Goal: Task Accomplishment & Management: Manage account settings

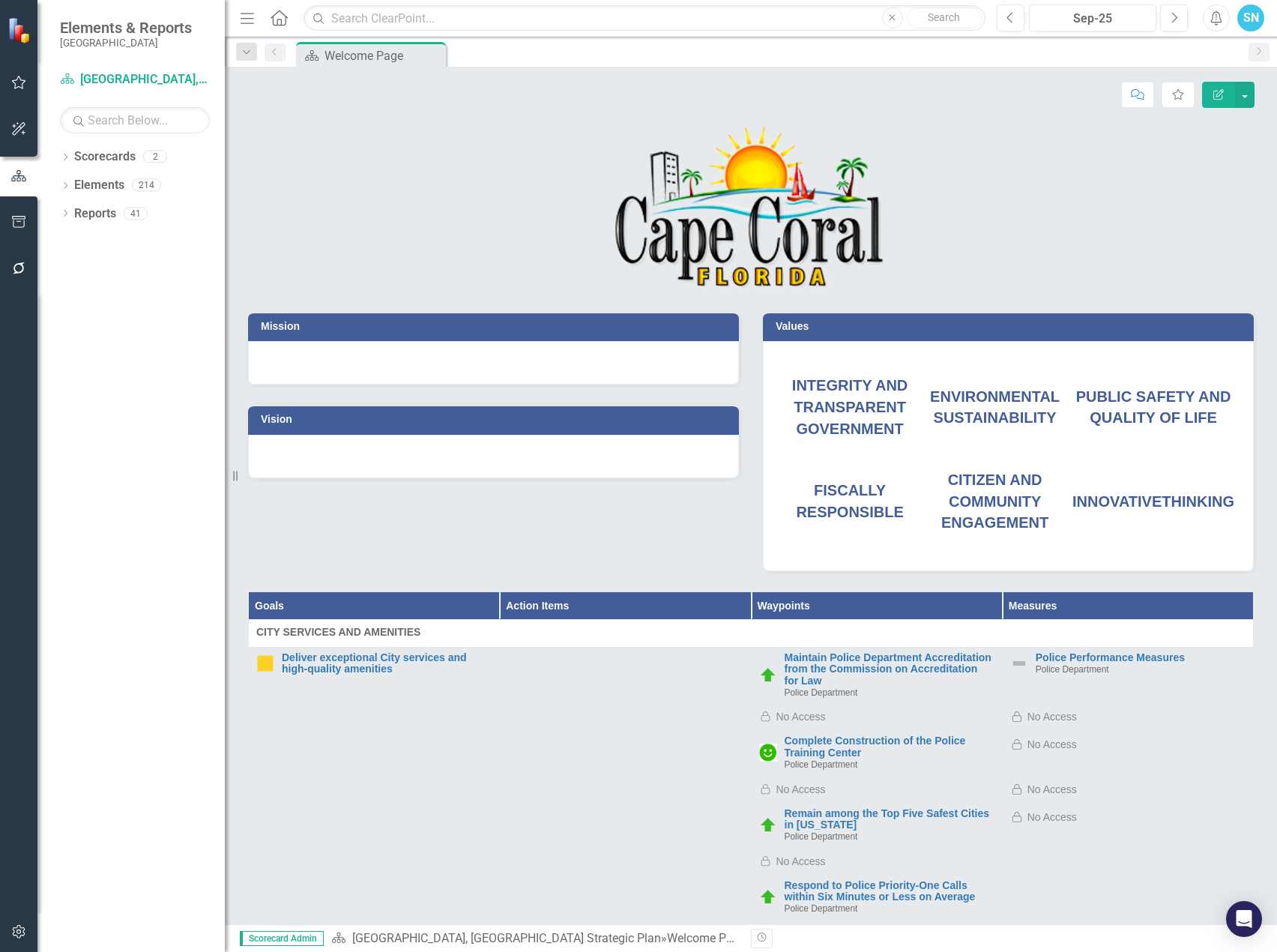
click at [1156, 395] on div "PUBLIC SAFETY AND QUALITY OF LIFE" at bounding box center [1152, 406] width 162 height 42
click at [1161, 411] on span "PUBLIC SAFETY AND QUALITY OF LIFE" at bounding box center [1153, 407] width 155 height 38
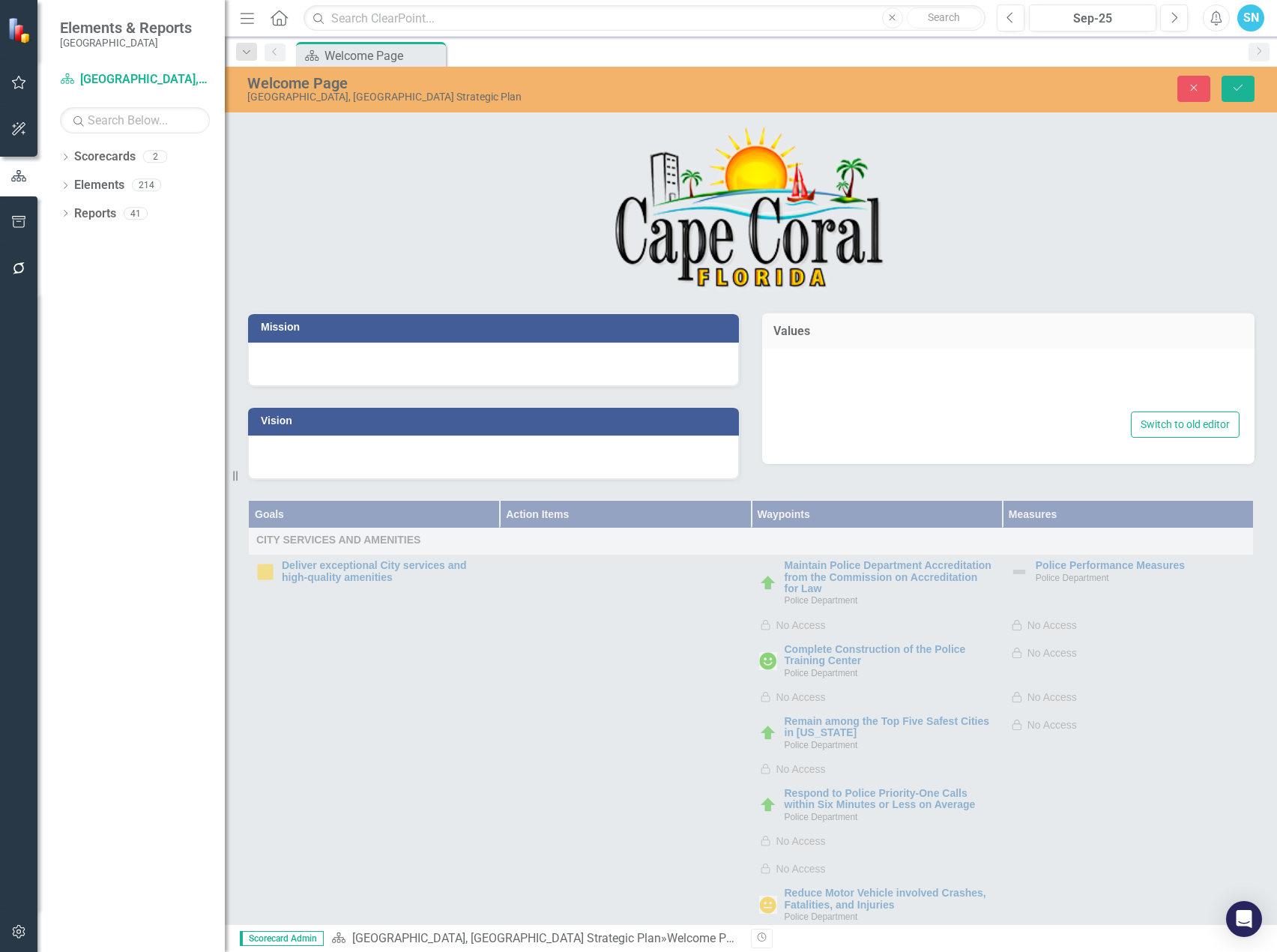
type textarea "<p>&nbsp;</p> <table style="height: 183.281px;" border="0" width="100%"> <tbody…"
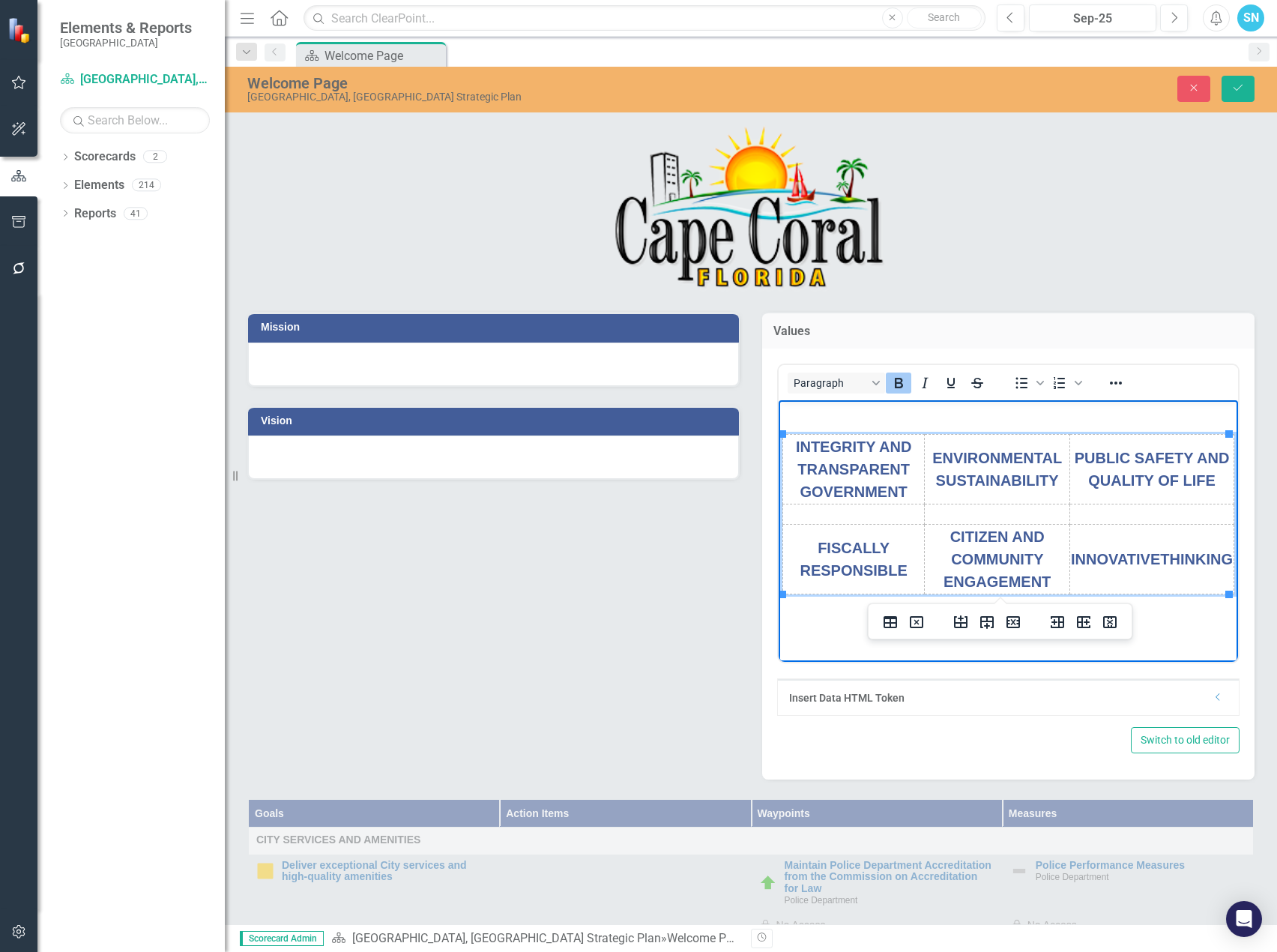
click at [1175, 463] on span "PUBLIC SAFETY AND QUALITY OF LIFE" at bounding box center [1152, 468] width 155 height 39
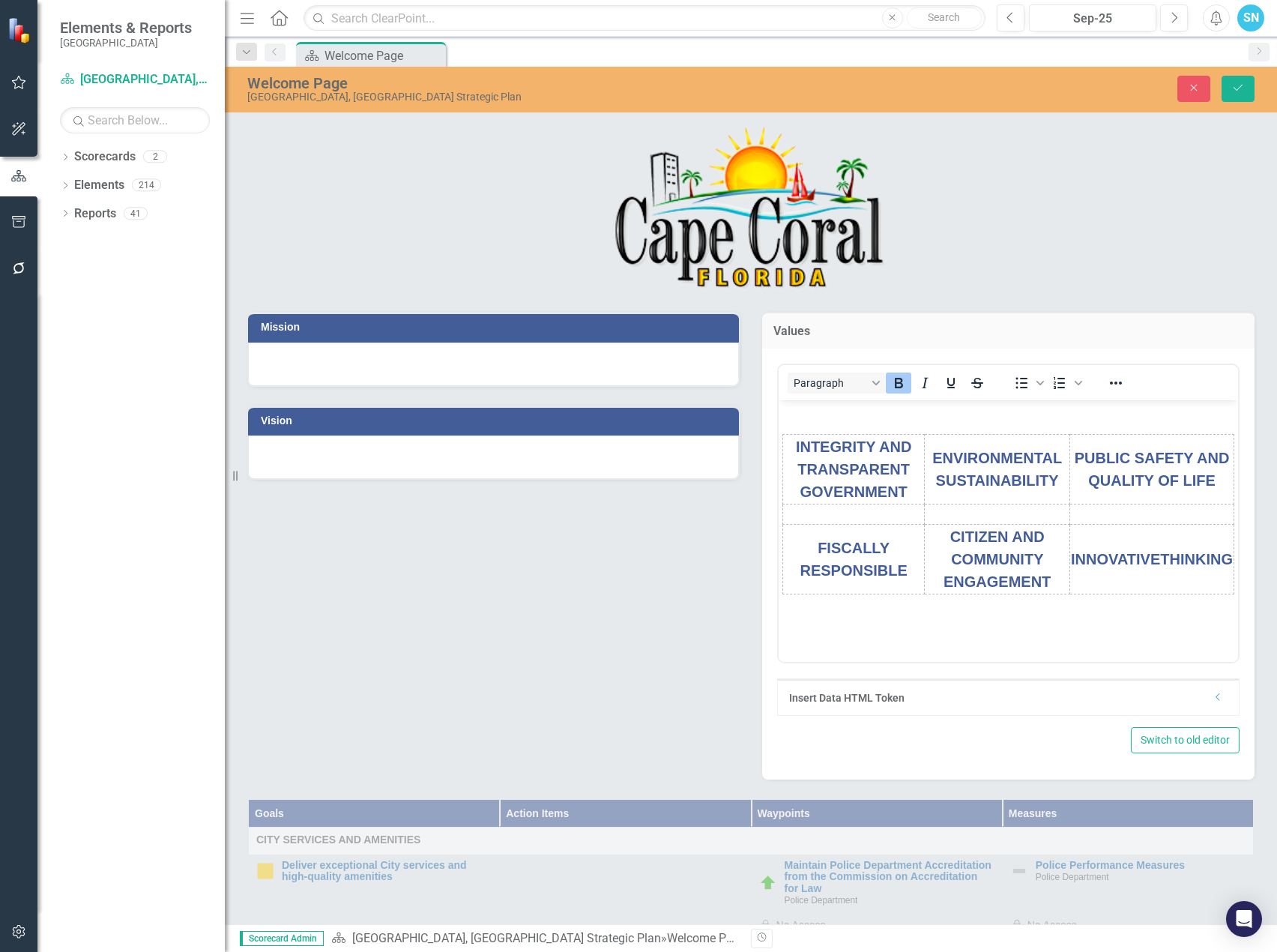
click at [500, 568] on div "Mission Vision Values Paragraph To open the popup, press Shift+Enter To open th…" at bounding box center [750, 536] width 1030 height 487
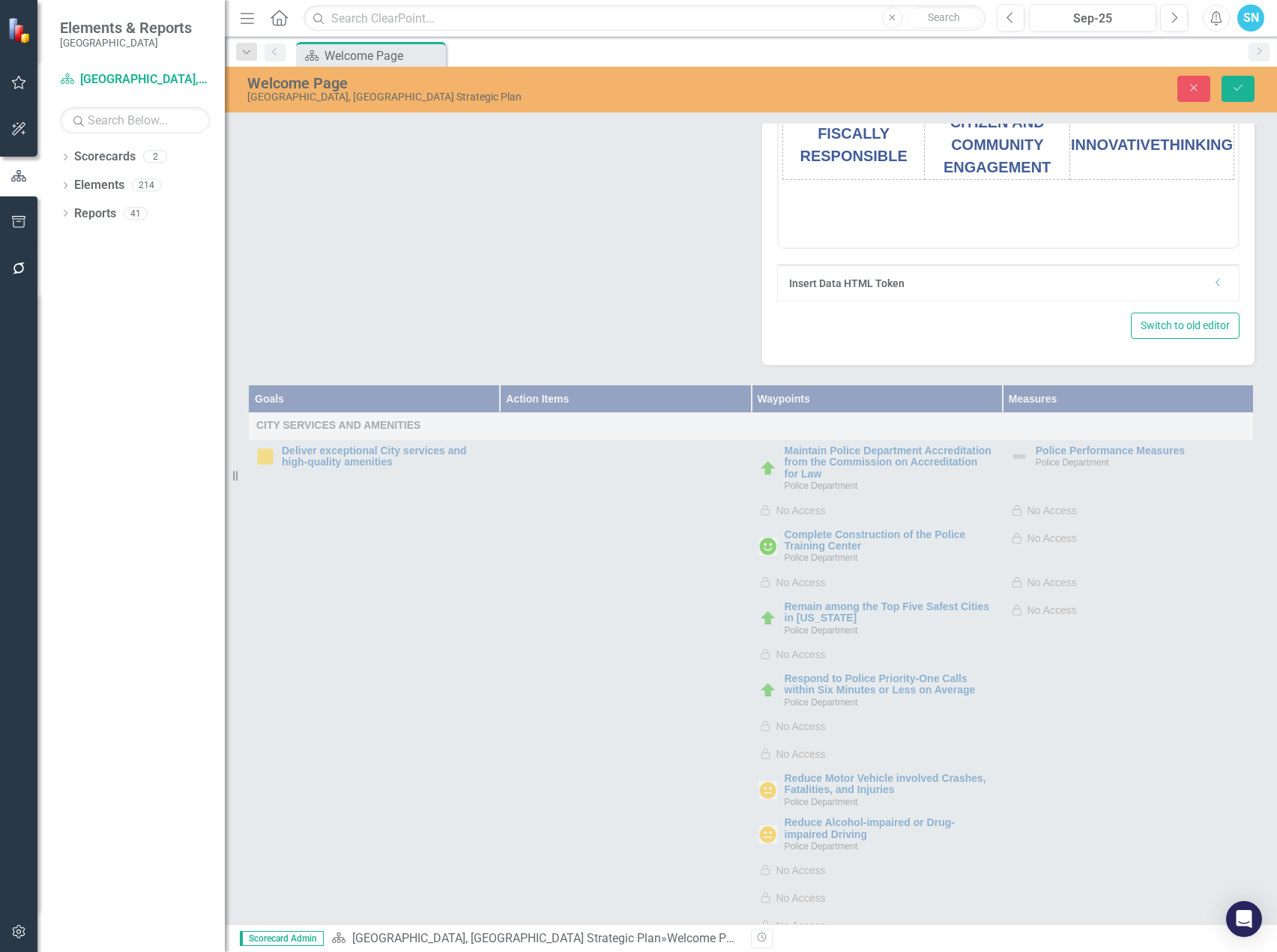
scroll to position [525, 0]
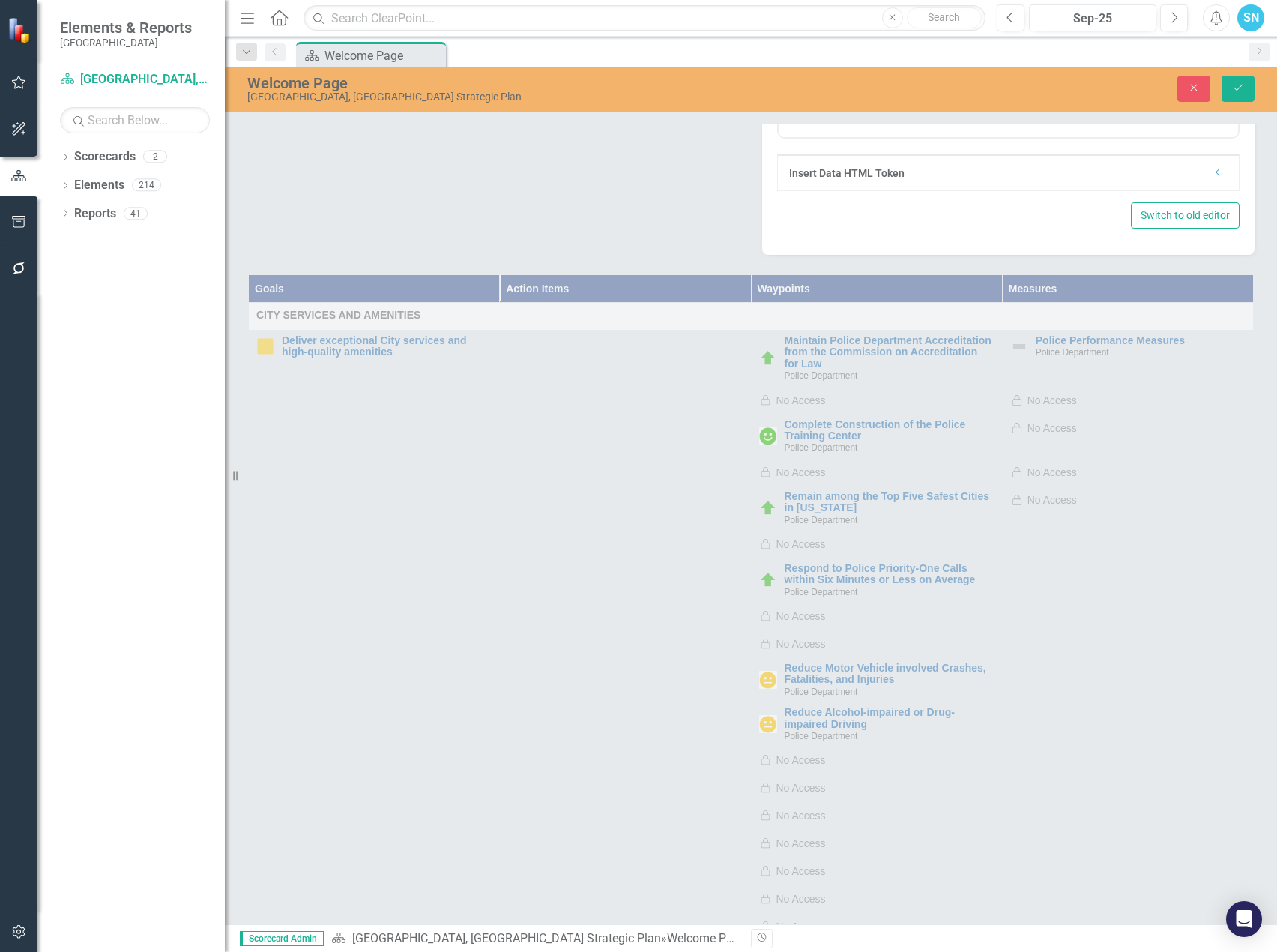
click at [504, 594] on div "Goals Action Items Waypoints Measures CITY SERVICES AND AMENITIES Deliver excep…" at bounding box center [750, 641] width 1030 height 771
click at [99, 156] on link "Scorecards" at bounding box center [105, 157] width 61 height 17
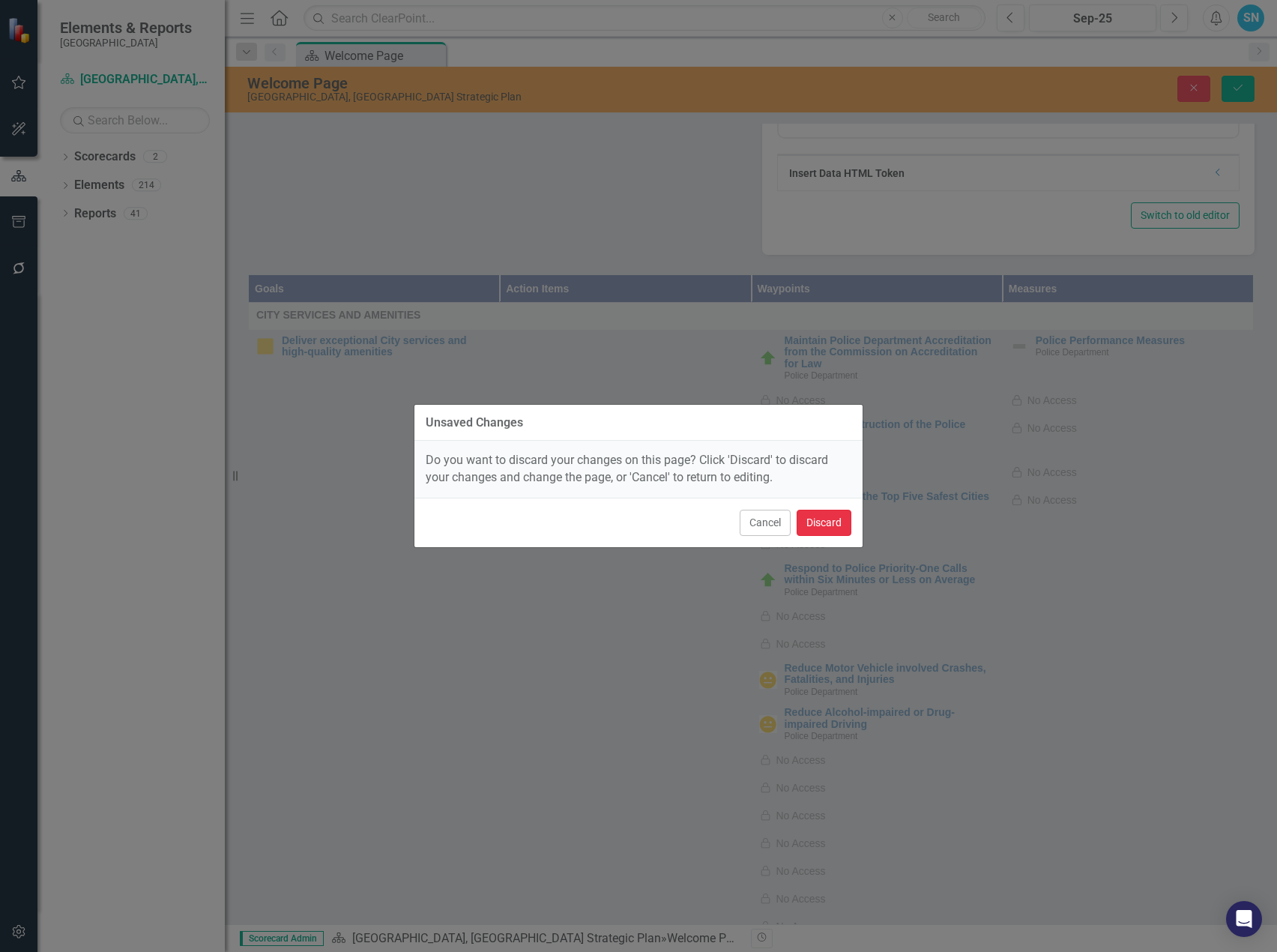
click at [819, 521] on button "Discard" at bounding box center [823, 522] width 54 height 26
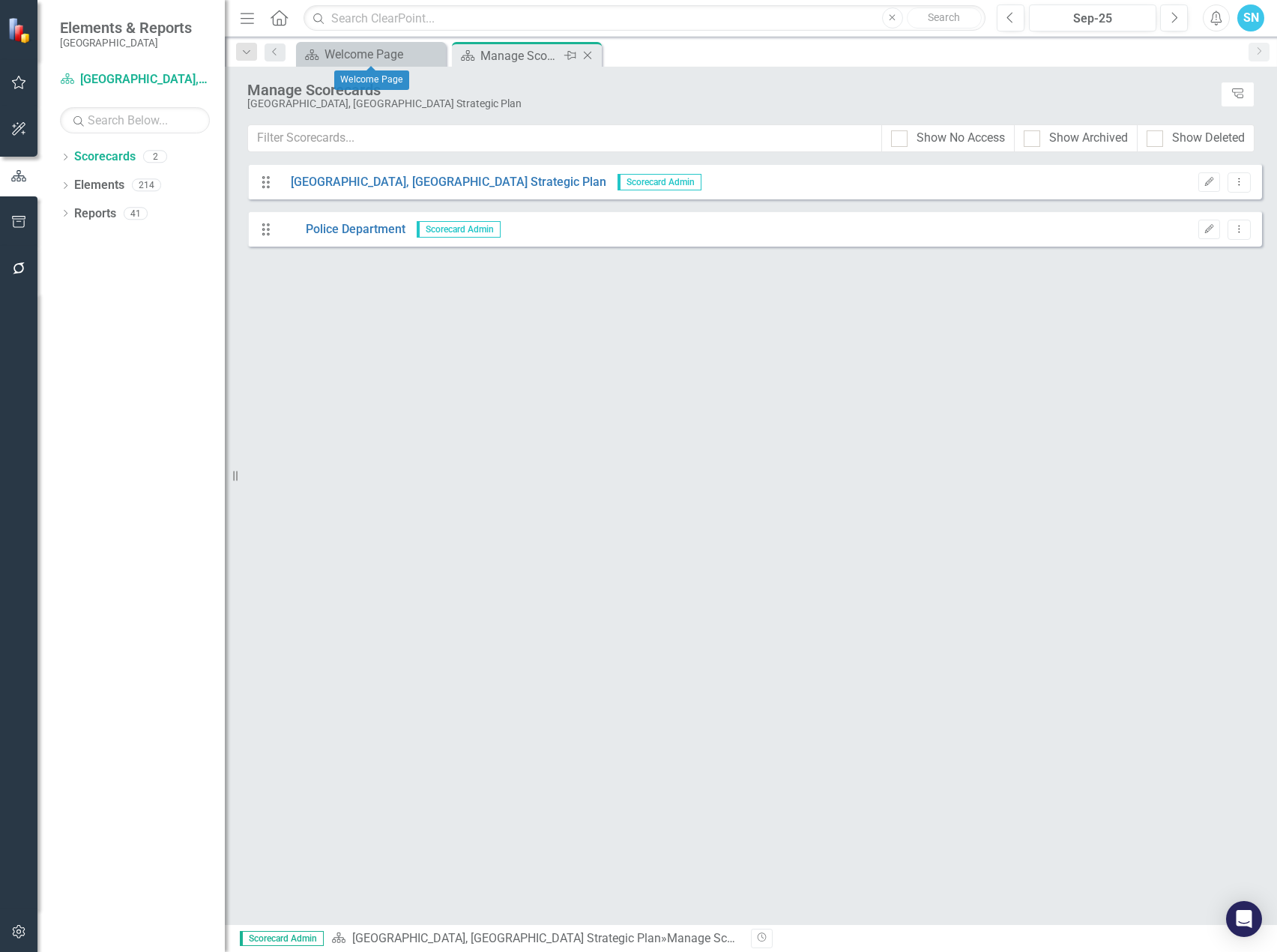
click at [479, 54] on div "Scorecard Manage Scorecards Pin Close" at bounding box center [527, 56] width 143 height 19
click at [544, 54] on div "Manage Scorecards" at bounding box center [520, 56] width 80 height 19
click at [383, 54] on div "Welcome Page" at bounding box center [374, 54] width 99 height 19
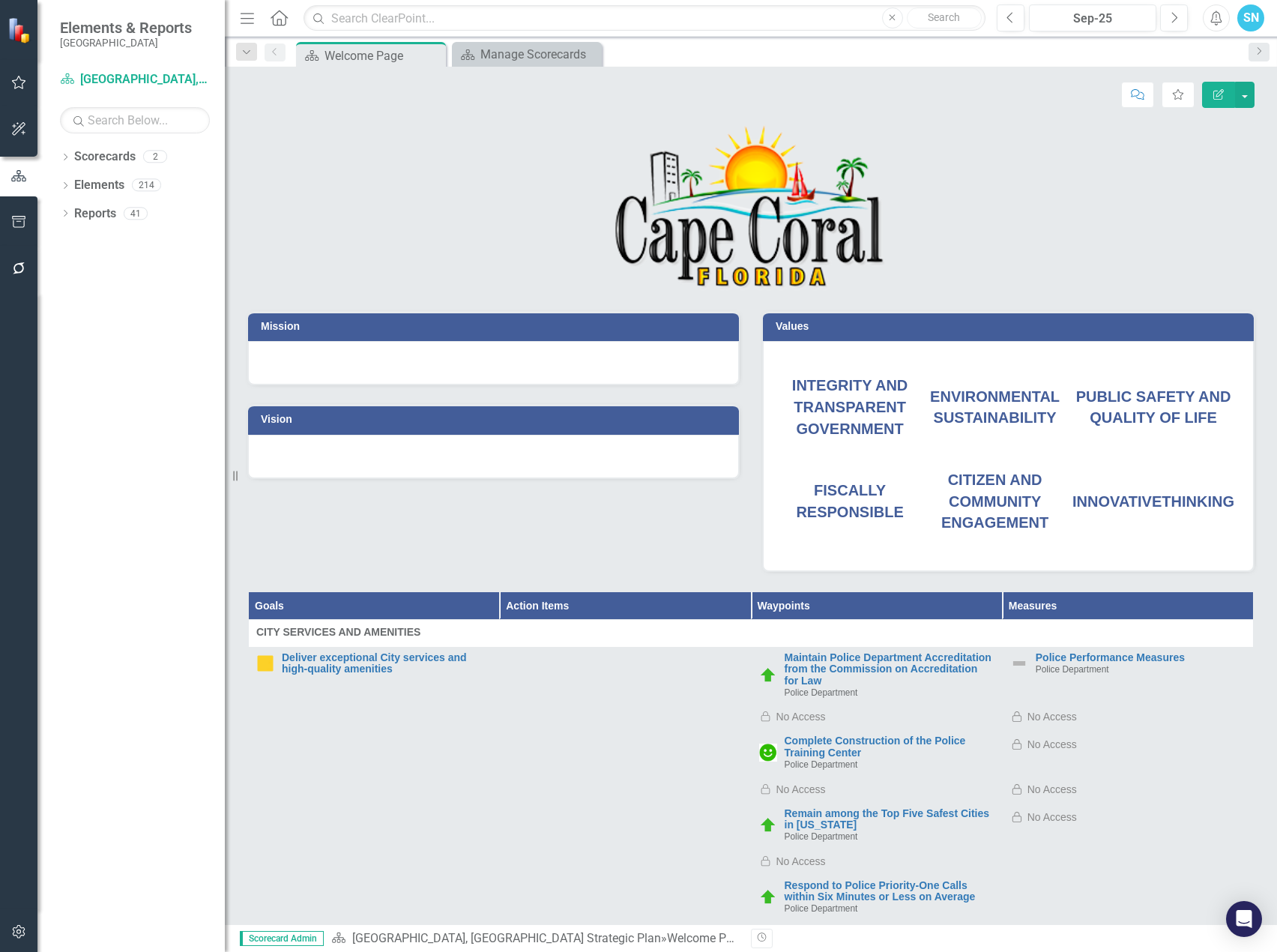
click at [1165, 399] on span "PUBLIC SAFETY AND QUALITY OF LIFE" at bounding box center [1153, 407] width 155 height 38
click at [1165, 400] on span "PUBLIC SAFETY AND QUALITY OF LIFE" at bounding box center [1153, 407] width 155 height 38
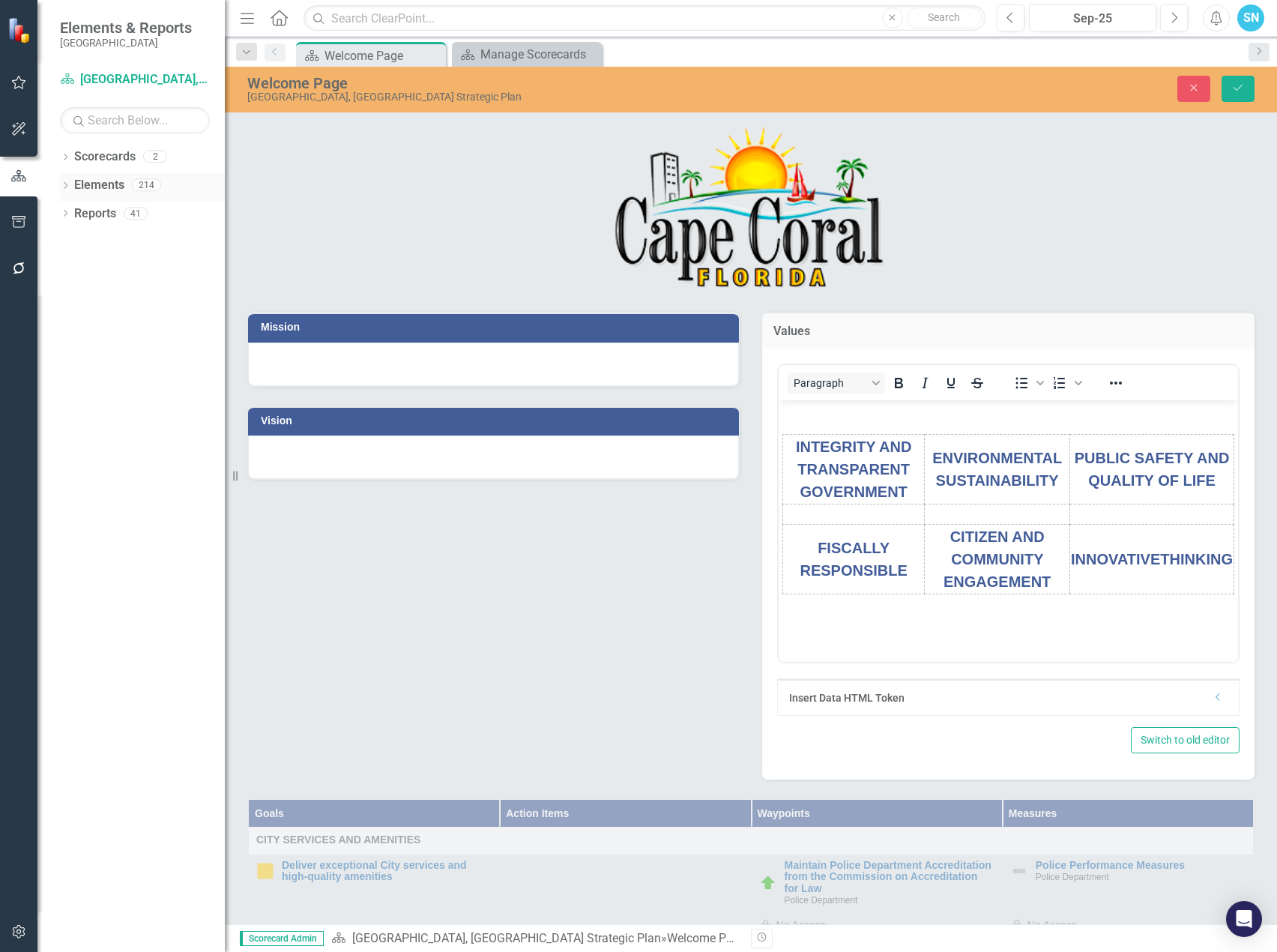
click at [95, 182] on link "Elements" at bounding box center [99, 186] width 50 height 17
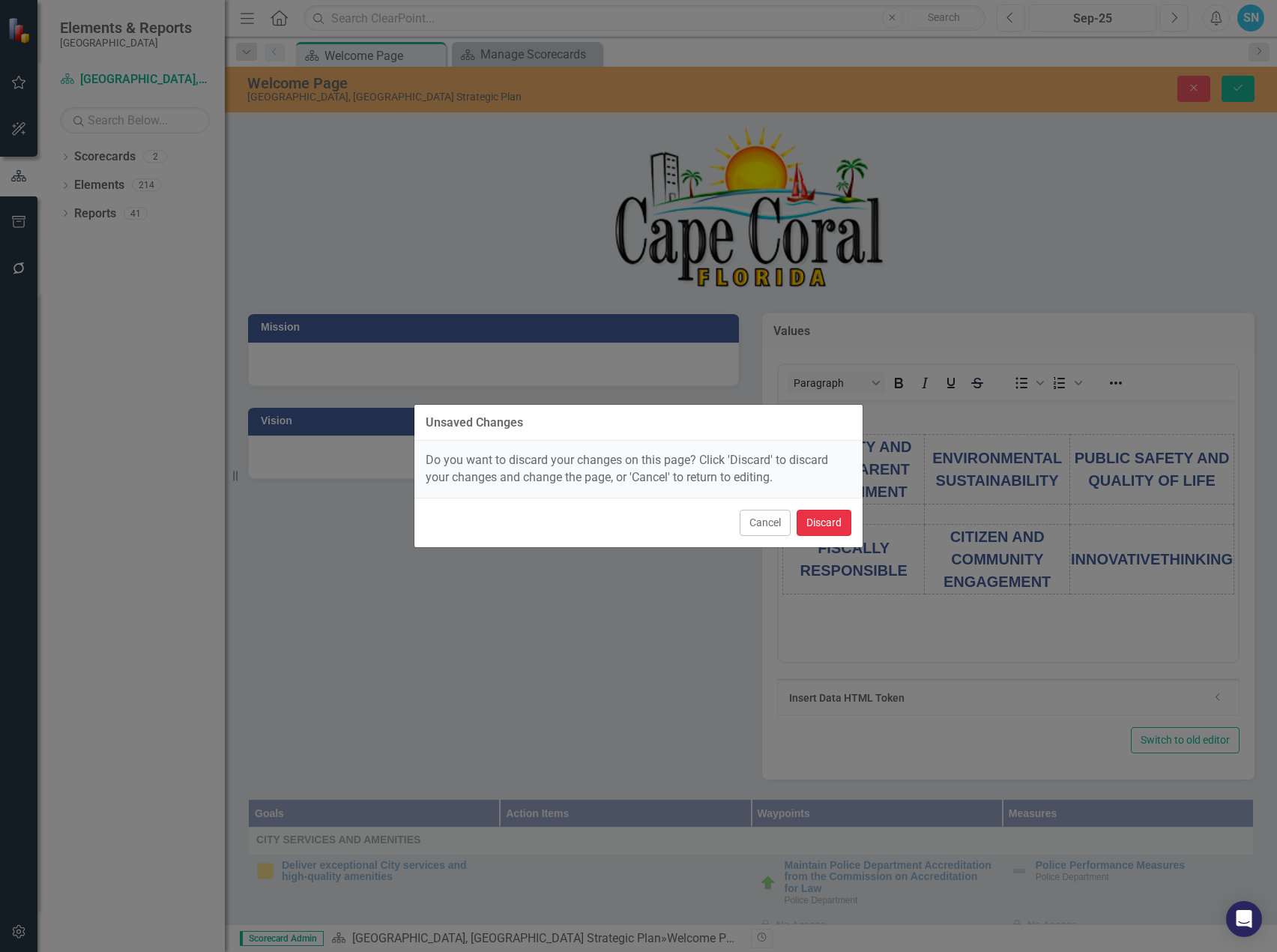
click at [821, 527] on button "Discard" at bounding box center [823, 522] width 54 height 26
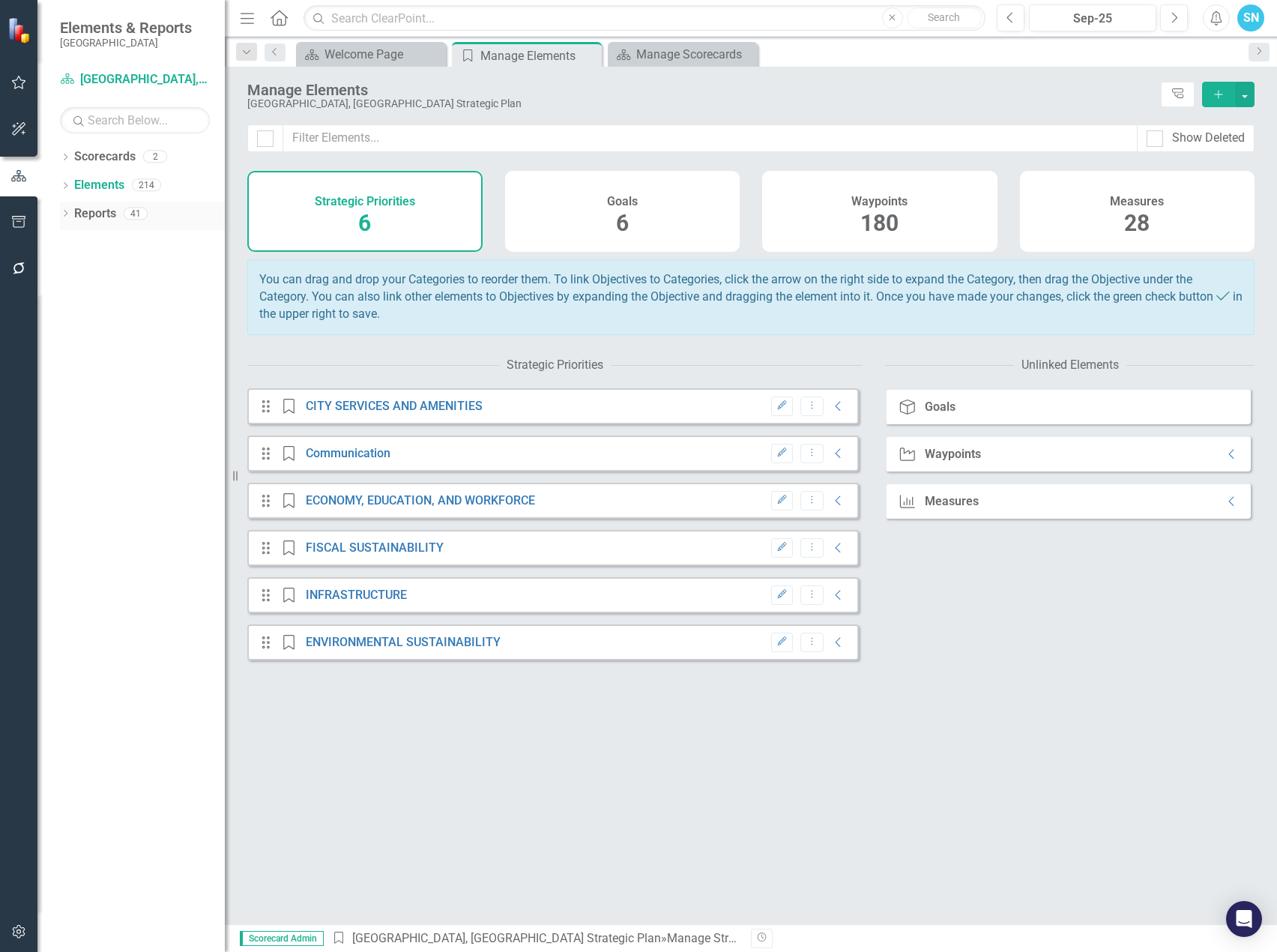
click at [85, 205] on link "Reports" at bounding box center [95, 214] width 42 height 17
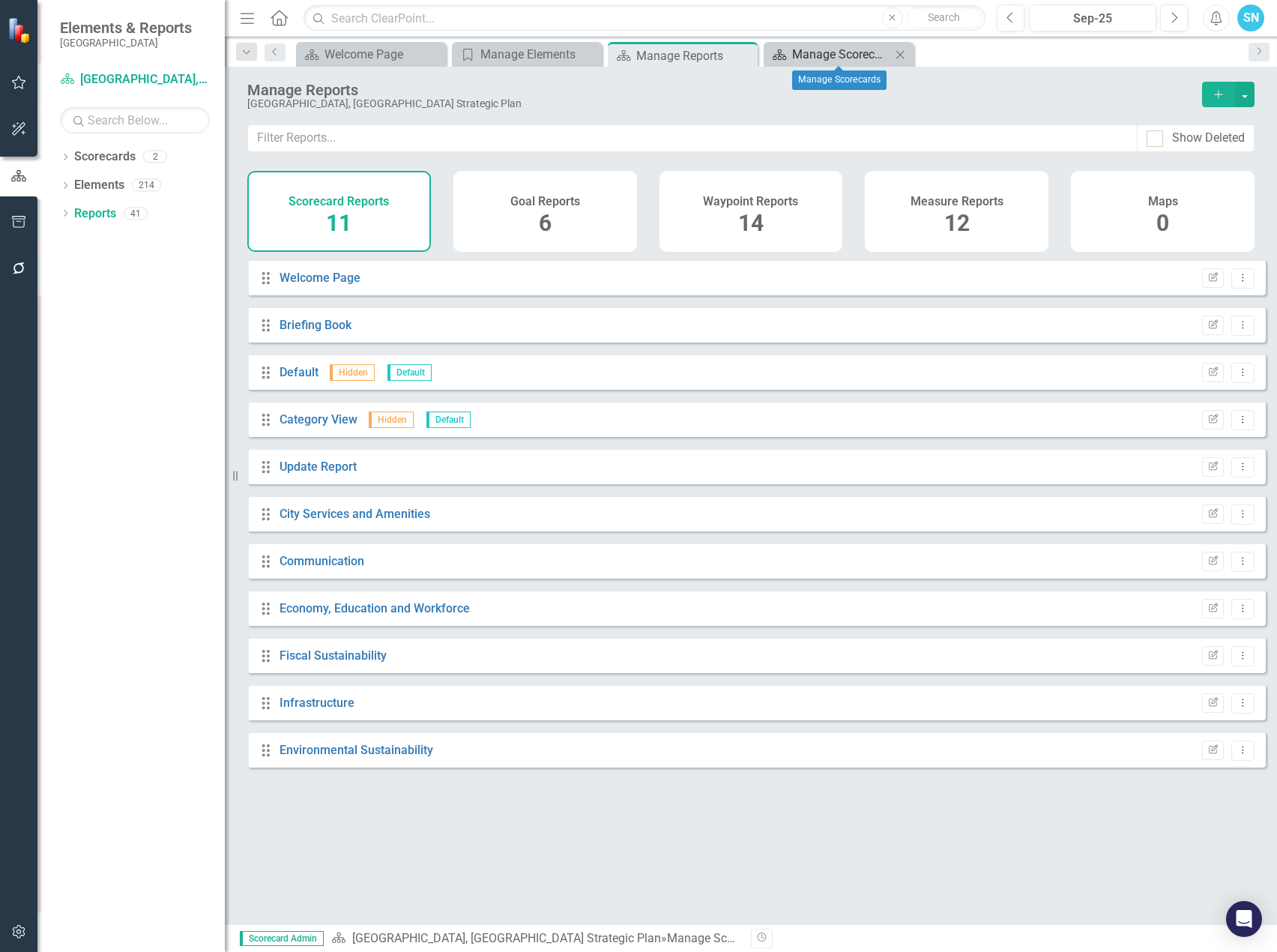
click at [827, 48] on div "Manage Scorecards" at bounding box center [841, 54] width 99 height 19
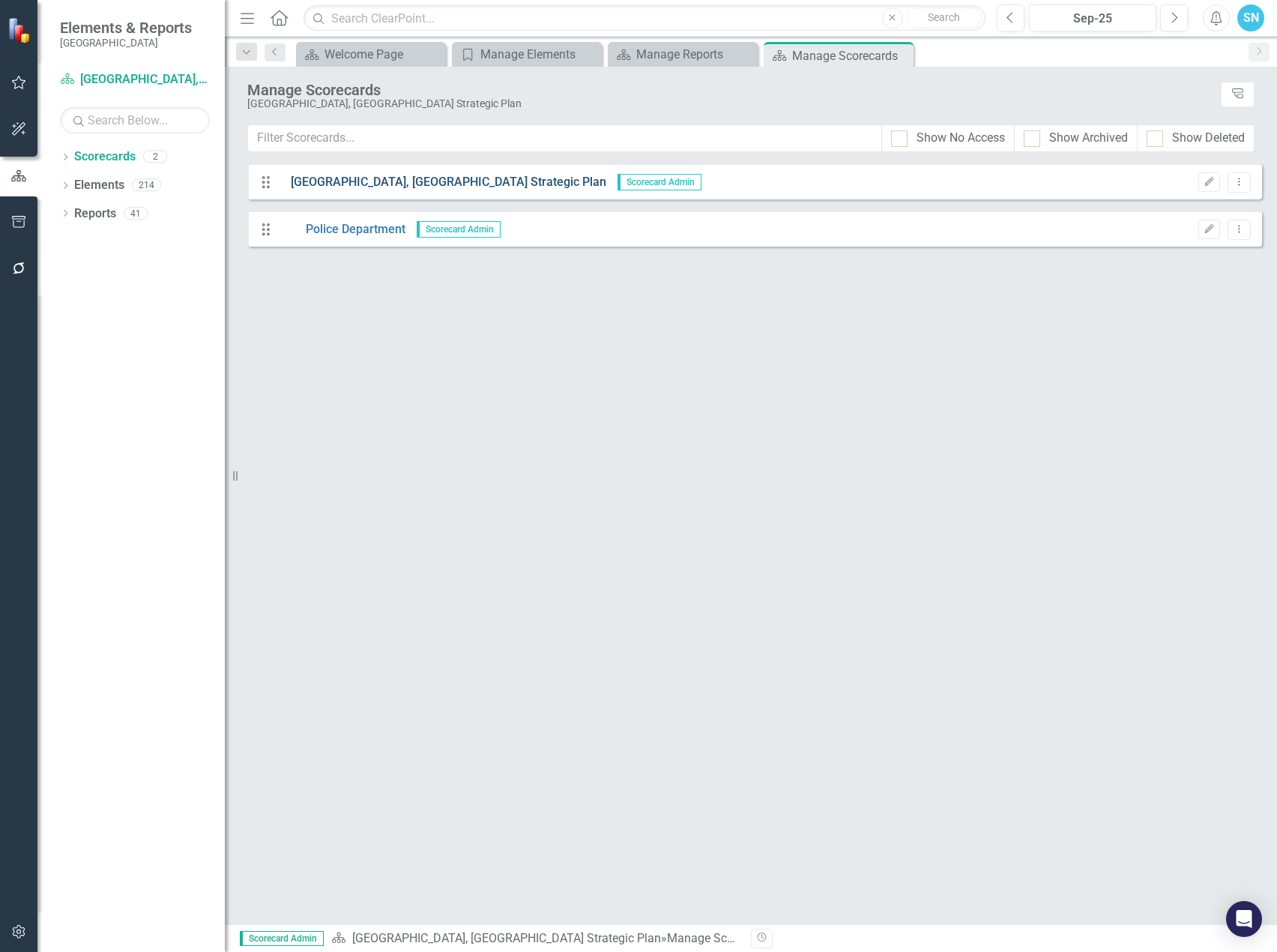
click at [393, 182] on link "[GEOGRAPHIC_DATA], [GEOGRAPHIC_DATA] Strategic Plan" at bounding box center [443, 182] width 327 height 17
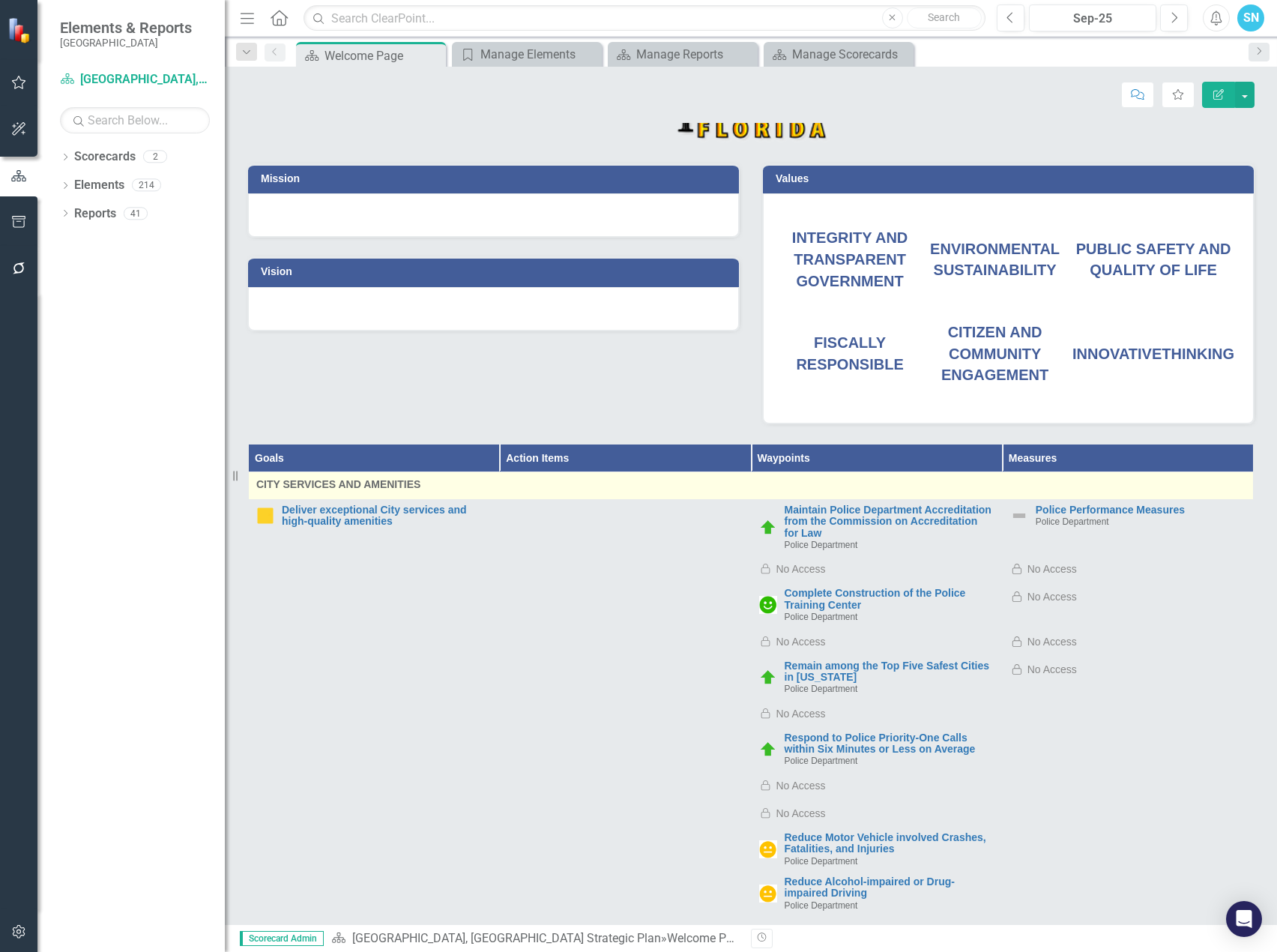
scroll to position [300, 0]
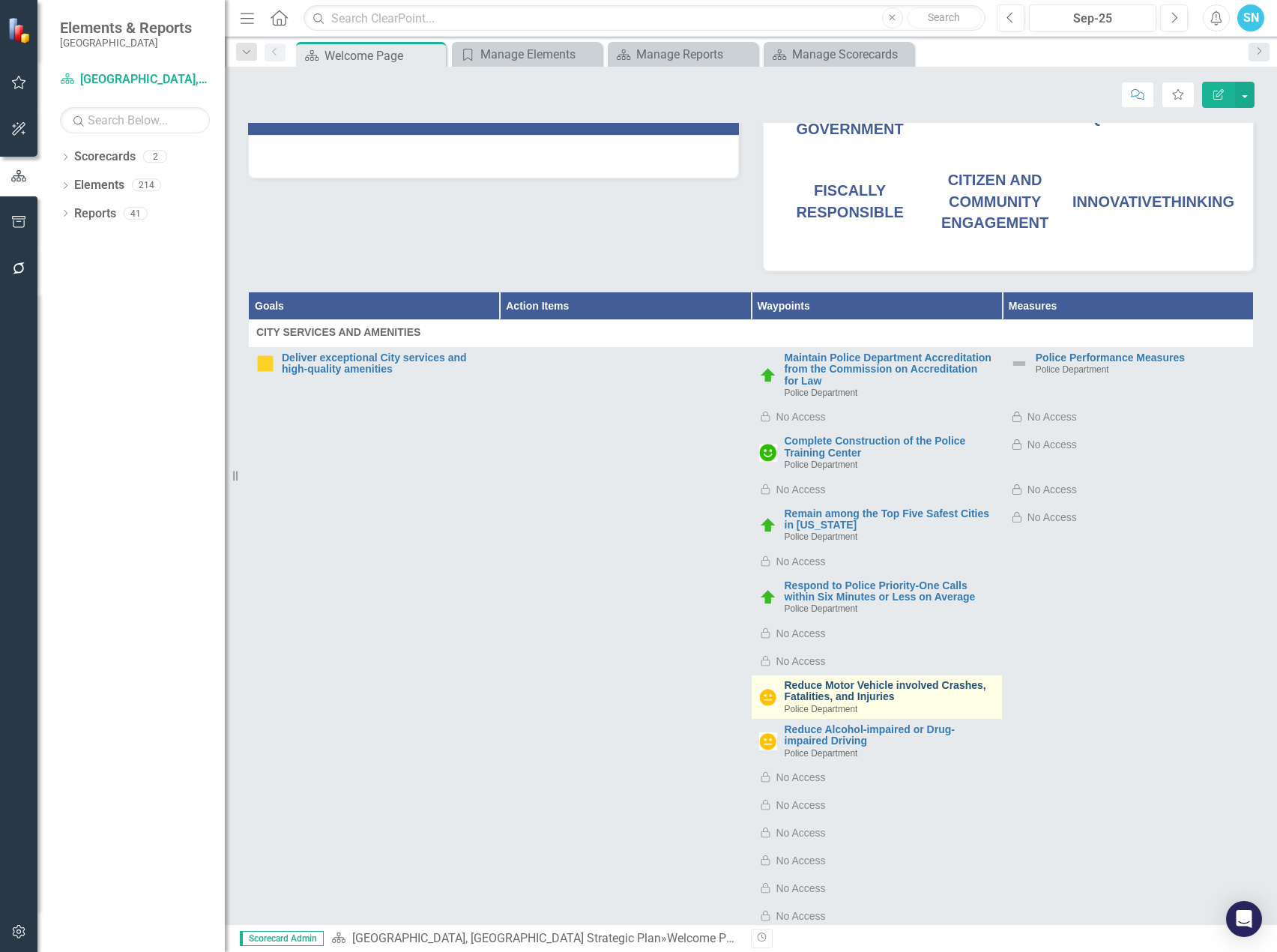
click at [801, 684] on link "Reduce Motor Vehicle involved Crashes, Fatalities, and Injuries" at bounding box center [890, 691] width 210 height 23
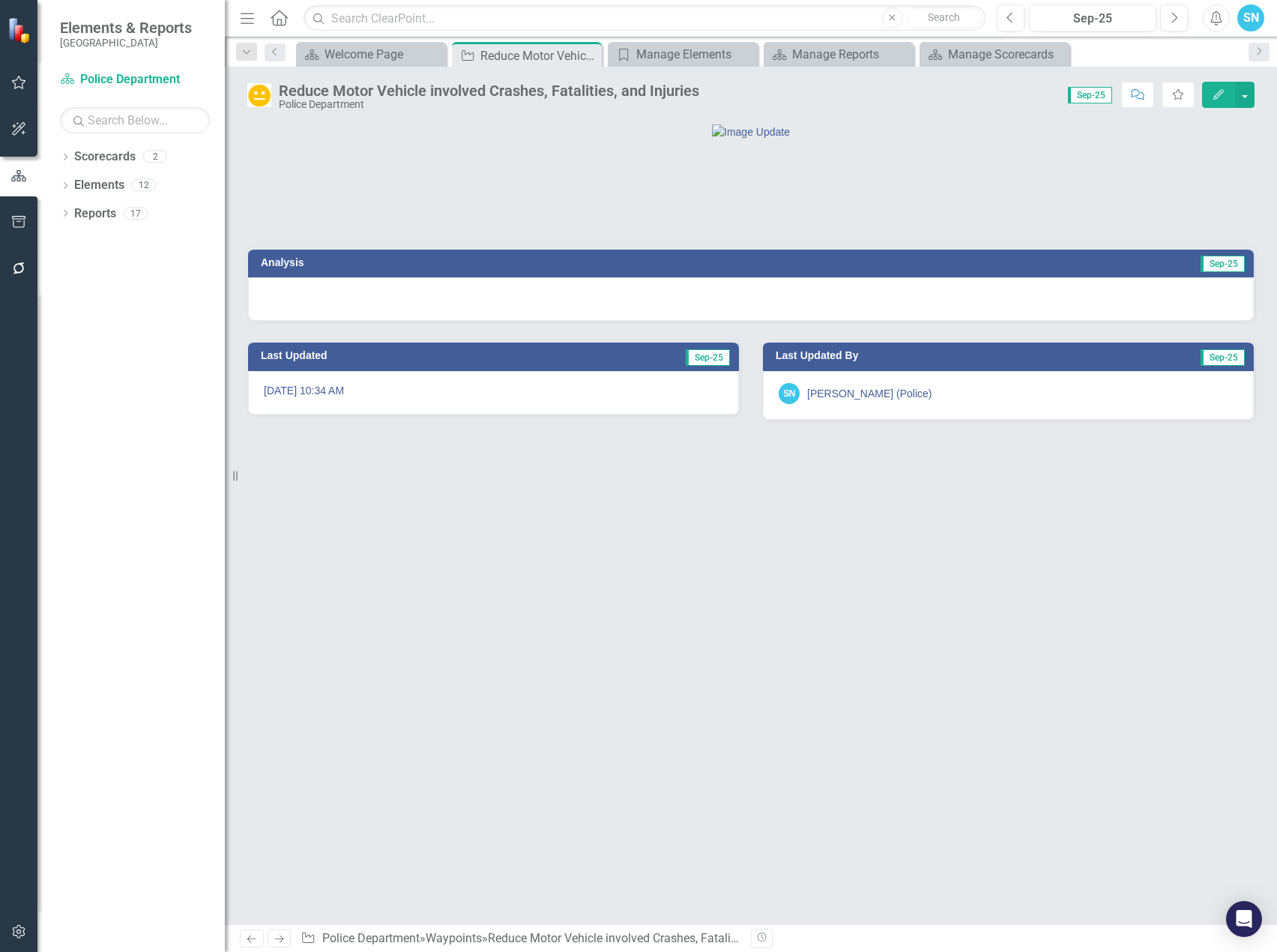
click at [1223, 92] on icon "Edit" at bounding box center [1219, 94] width 14 height 10
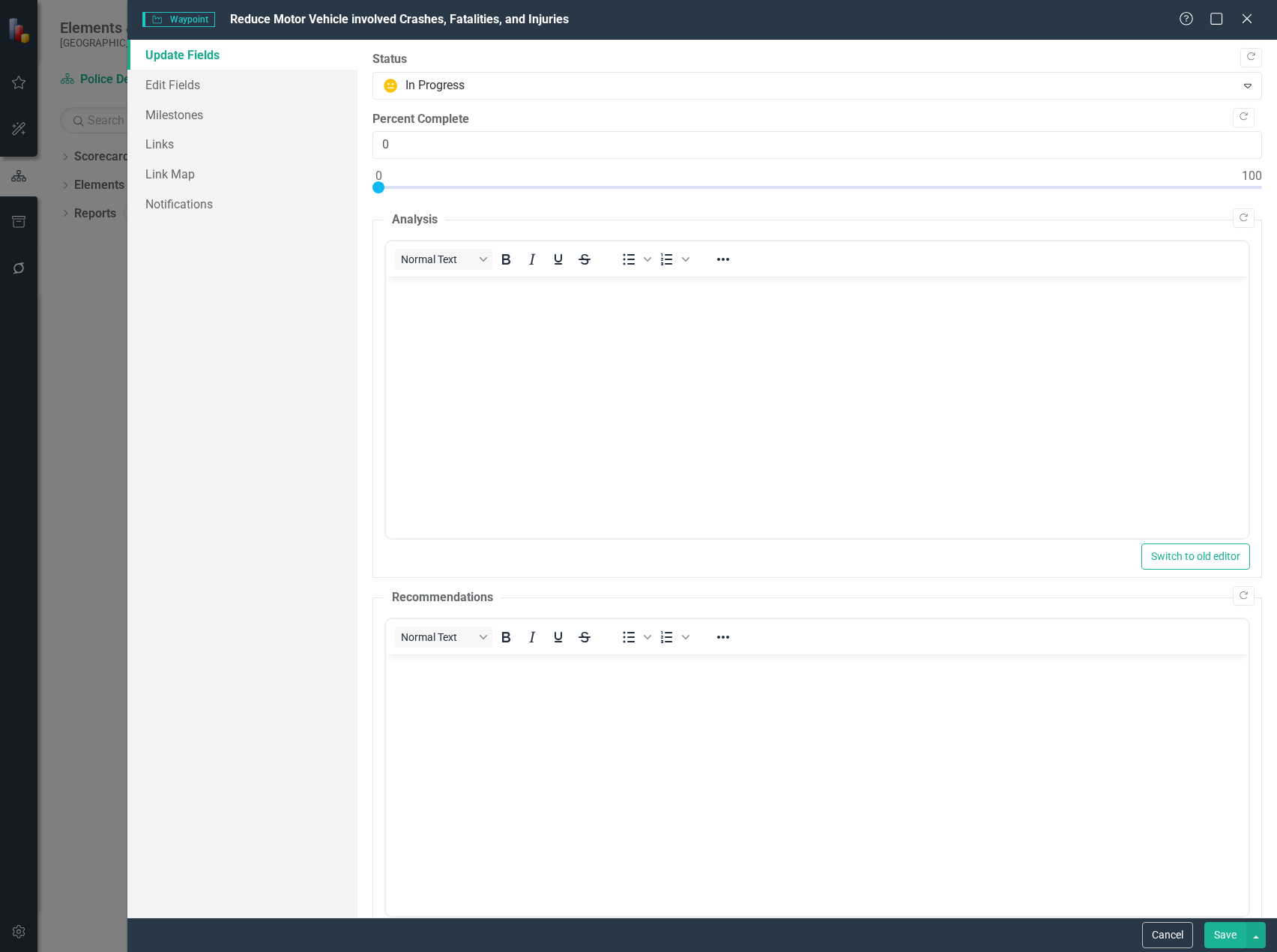
click at [507, 342] on body "Rich Text Area. Press ALT-0 for help." at bounding box center [817, 389] width 863 height 225
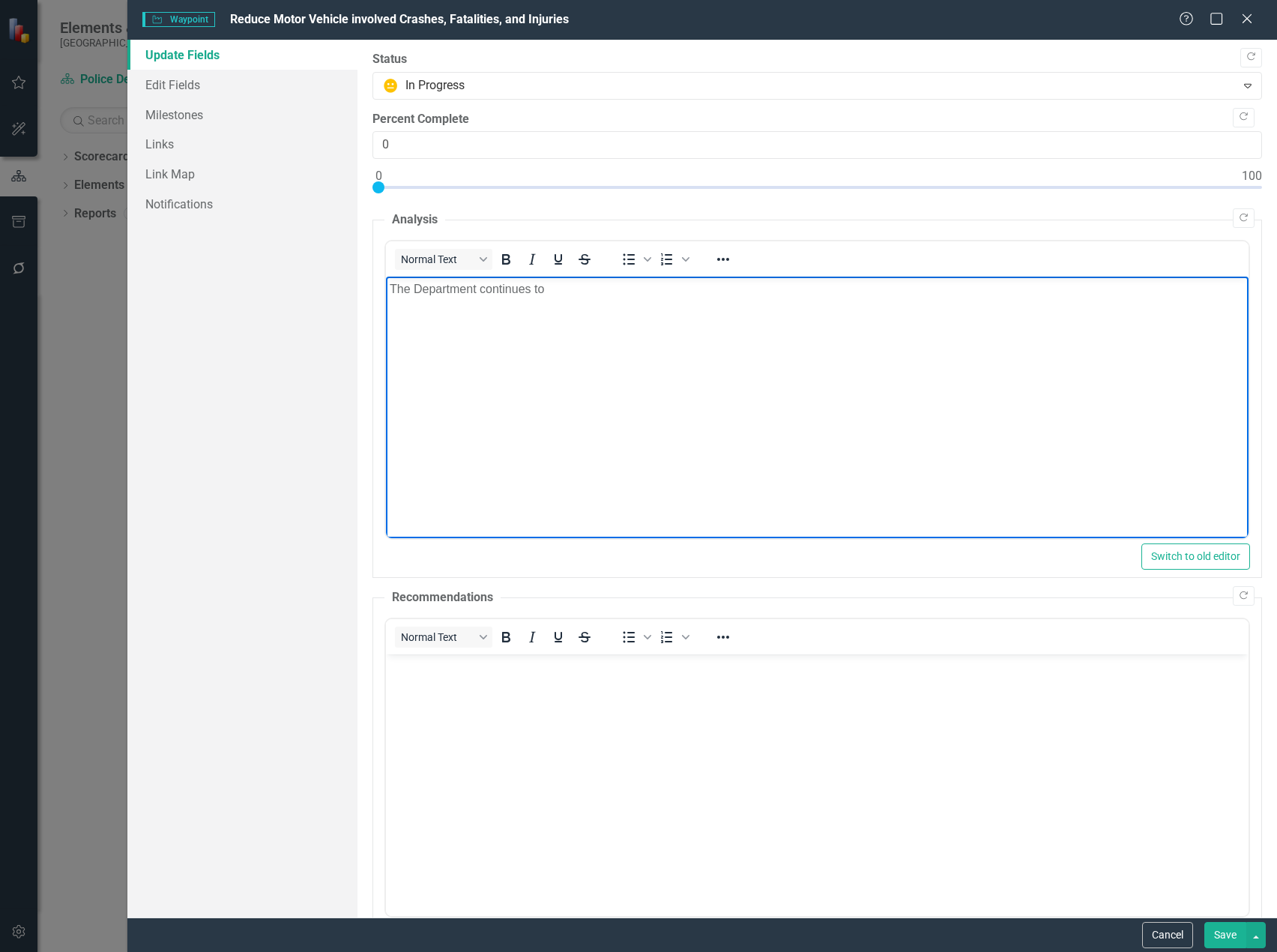
drag, startPoint x: 266, startPoint y: 252, endPoint x: 253, endPoint y: 250, distance: 13.2
click at [386, 277] on html "The Department continues to" at bounding box center [817, 389] width 863 height 225
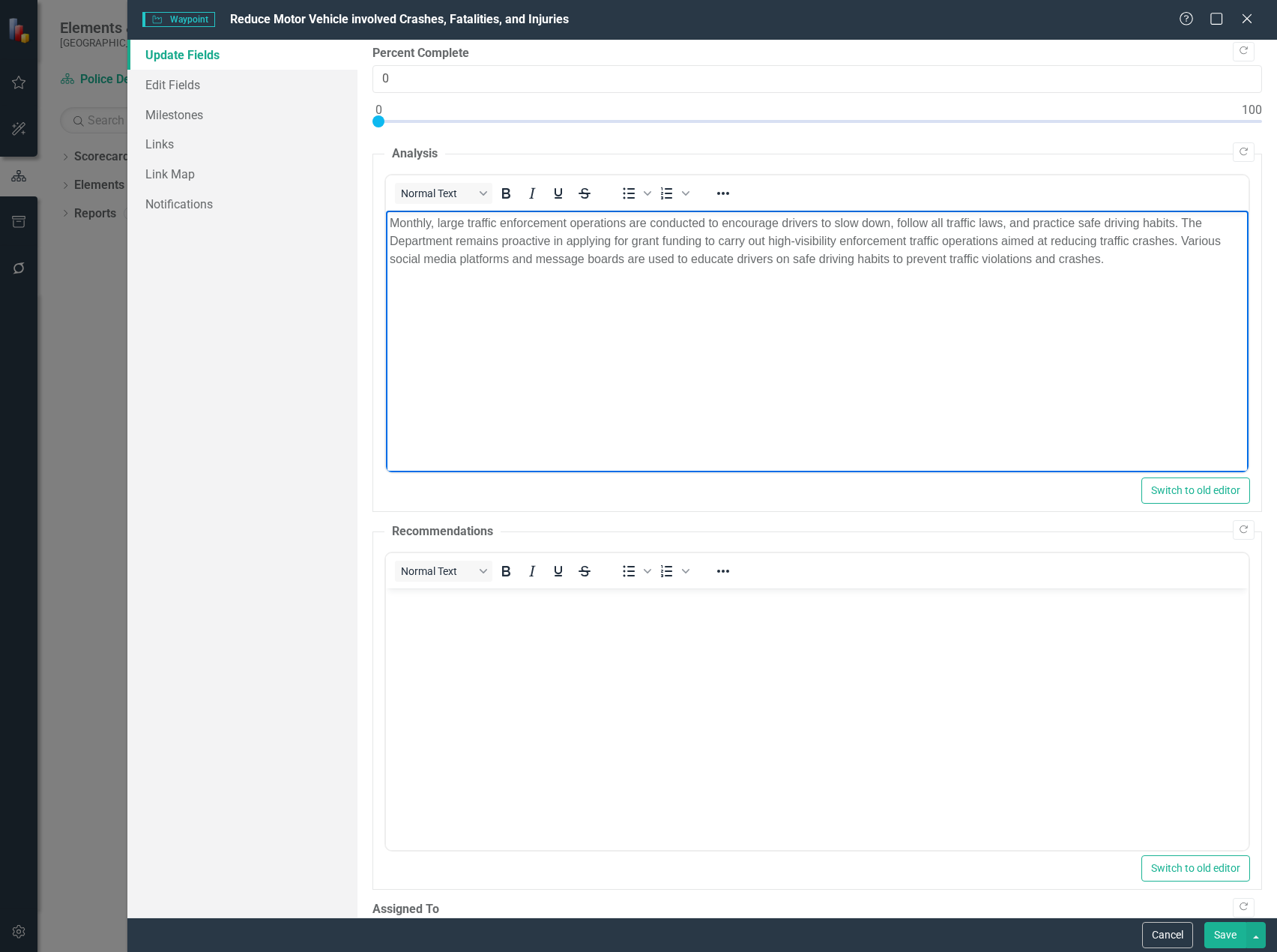
scroll to position [121, 0]
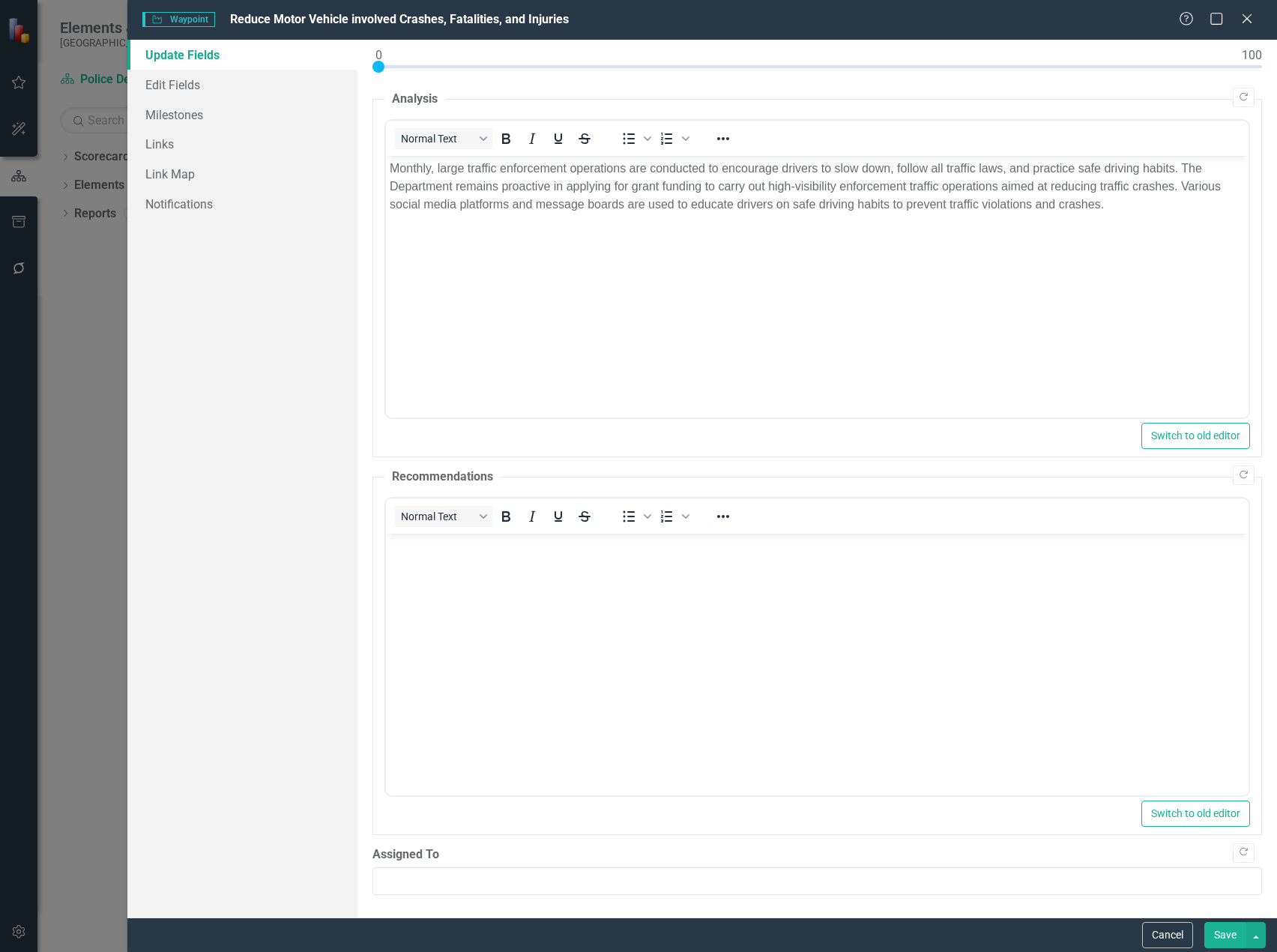
click at [1223, 926] on button "Save" at bounding box center [1225, 935] width 42 height 26
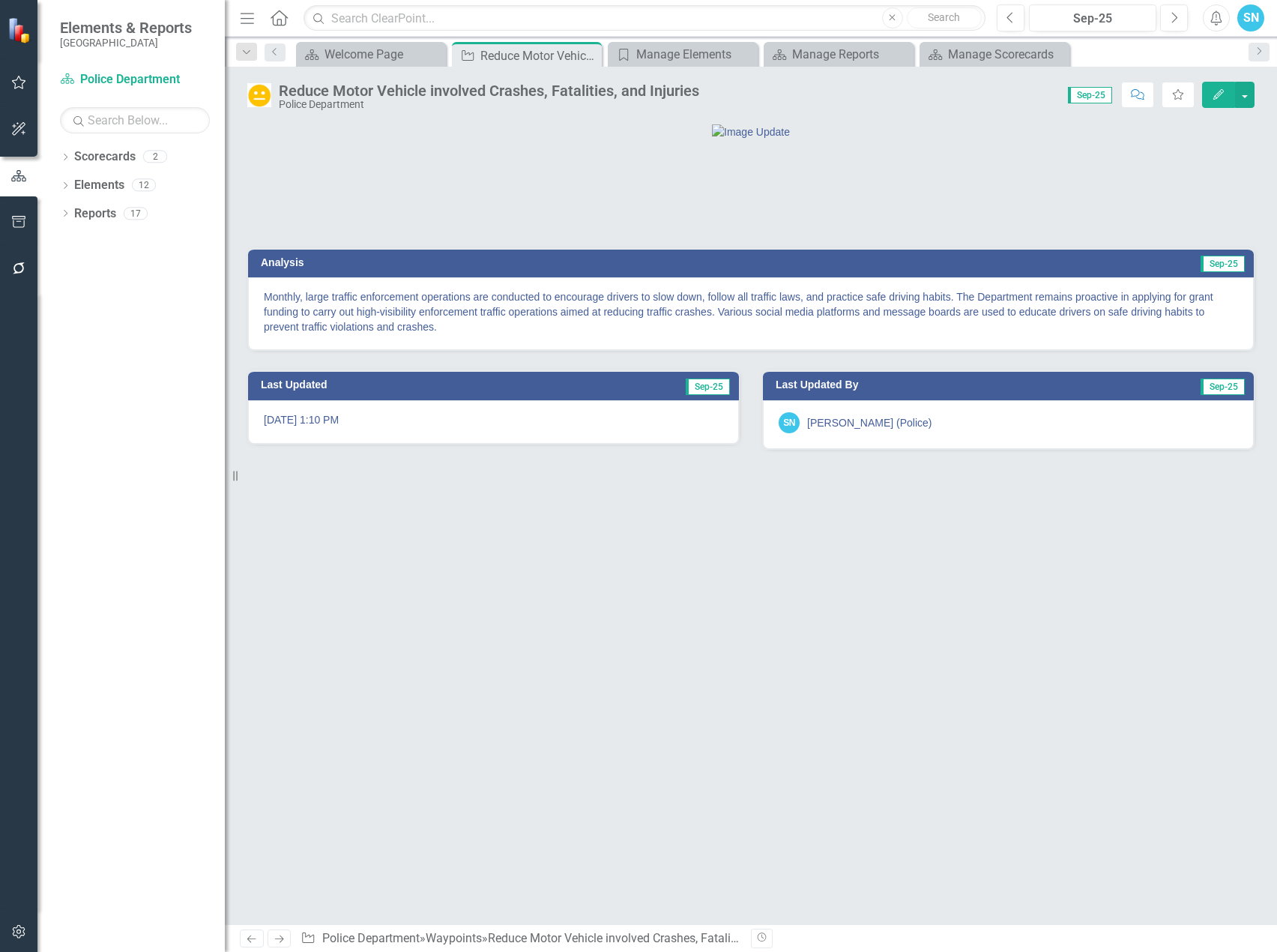
click at [279, 939] on icon at bounding box center [279, 939] width 9 height 8
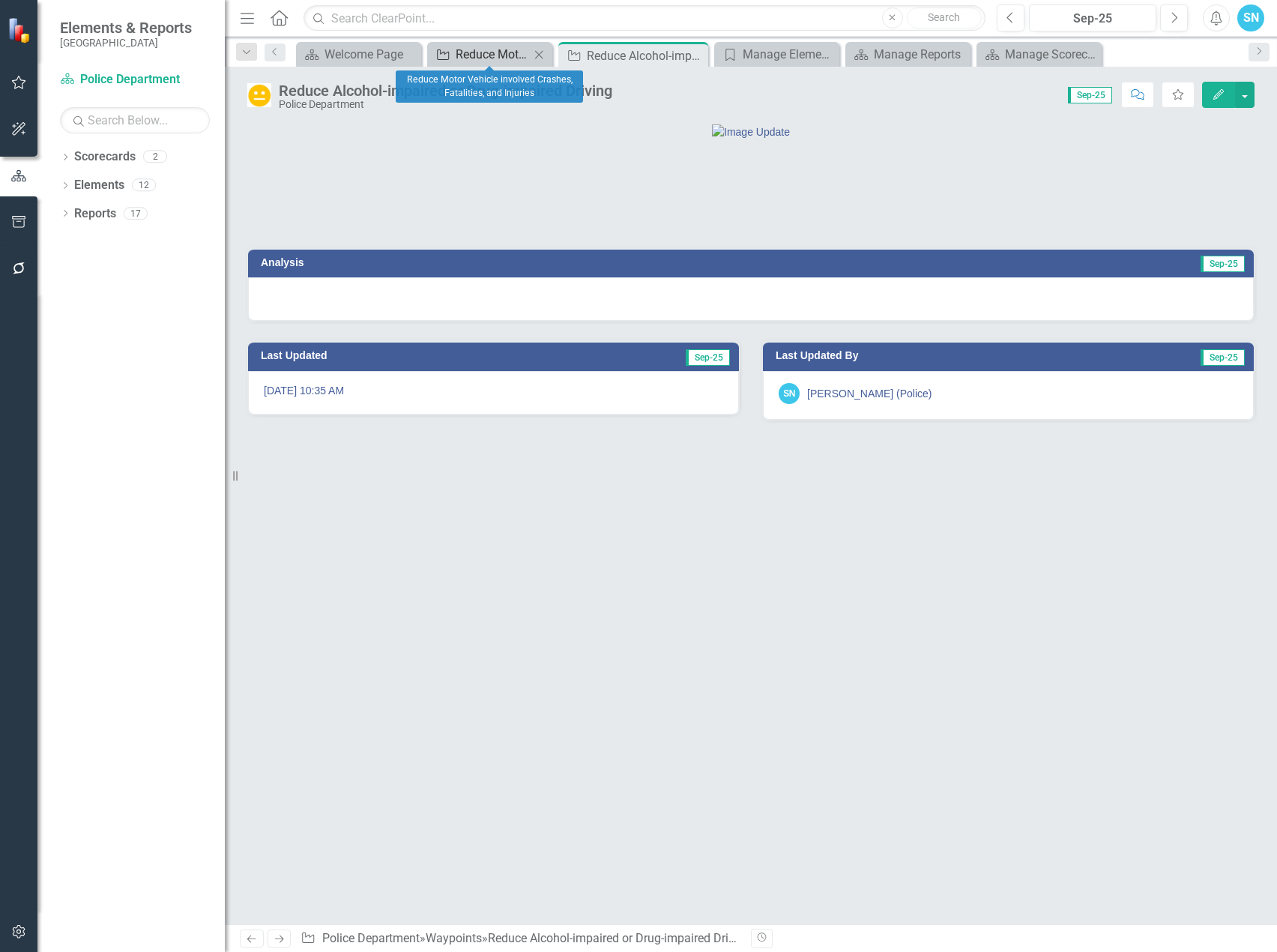
click at [510, 51] on div "Reduce Motor Vehicle involved Crashes, Fatalities, and Injuries" at bounding box center [493, 54] width 74 height 19
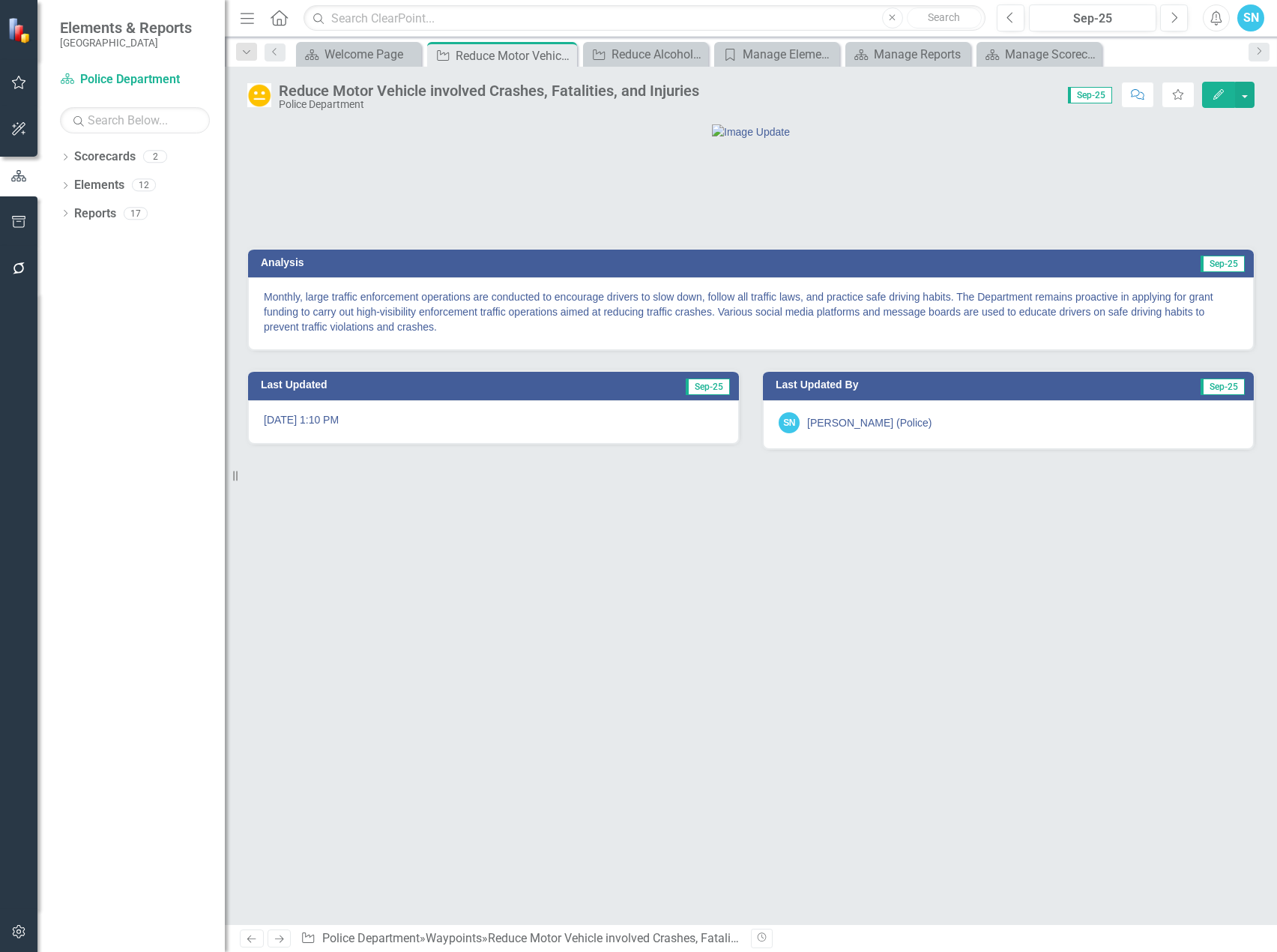
click at [445, 335] on p "Monthly, large traffic enforcement operations are conducted to encourage driver…" at bounding box center [750, 312] width 974 height 45
drag, startPoint x: 443, startPoint y: 406, endPoint x: 413, endPoint y: 406, distance: 30.0
click at [413, 335] on p "Monthly, large traffic enforcement operations are conducted to encourage driver…" at bounding box center [750, 312] width 974 height 45
click at [1216, 89] on icon "Edit" at bounding box center [1219, 94] width 14 height 10
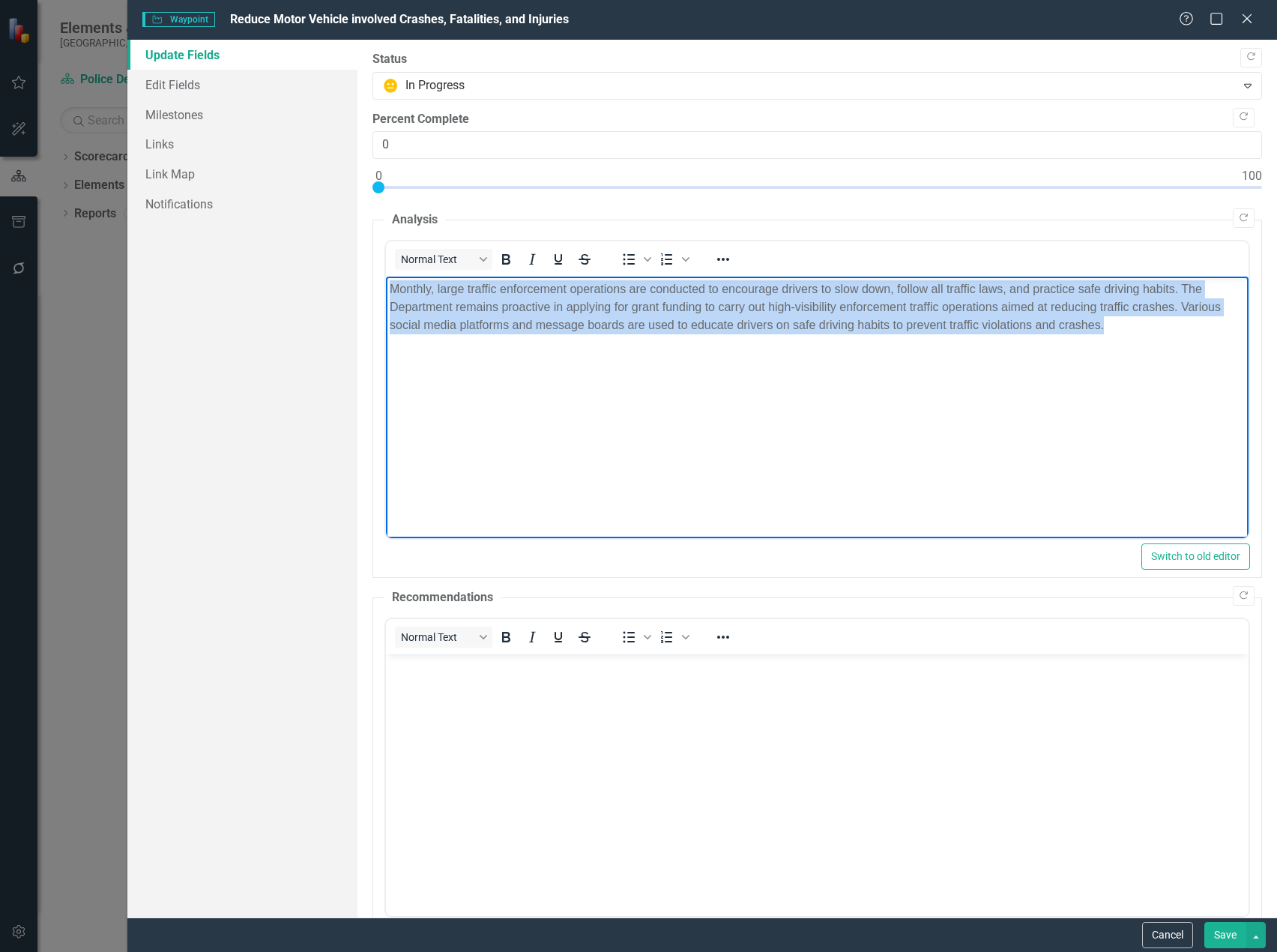
drag, startPoint x: 948, startPoint y: 326, endPoint x: 757, endPoint y: 571, distance: 310.7
click at [386, 284] on html "Monthly, large traffic enforcement operations are conducted to encourage driver…" at bounding box center [817, 389] width 863 height 225
copy p "Monthly, large traffic enforcement operations are conducted to encourage driver…"
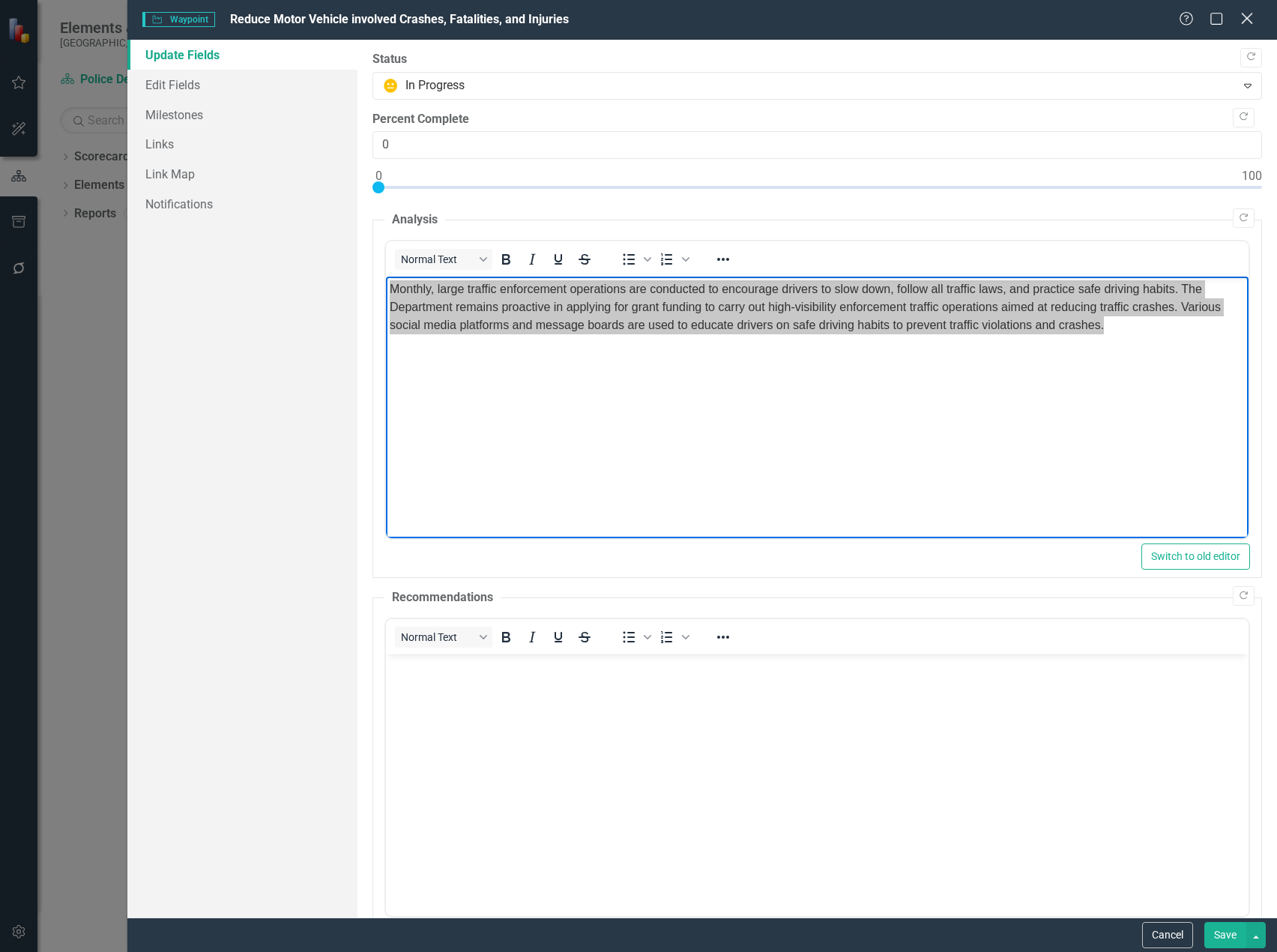
click at [1250, 13] on icon "Close" at bounding box center [1247, 18] width 19 height 14
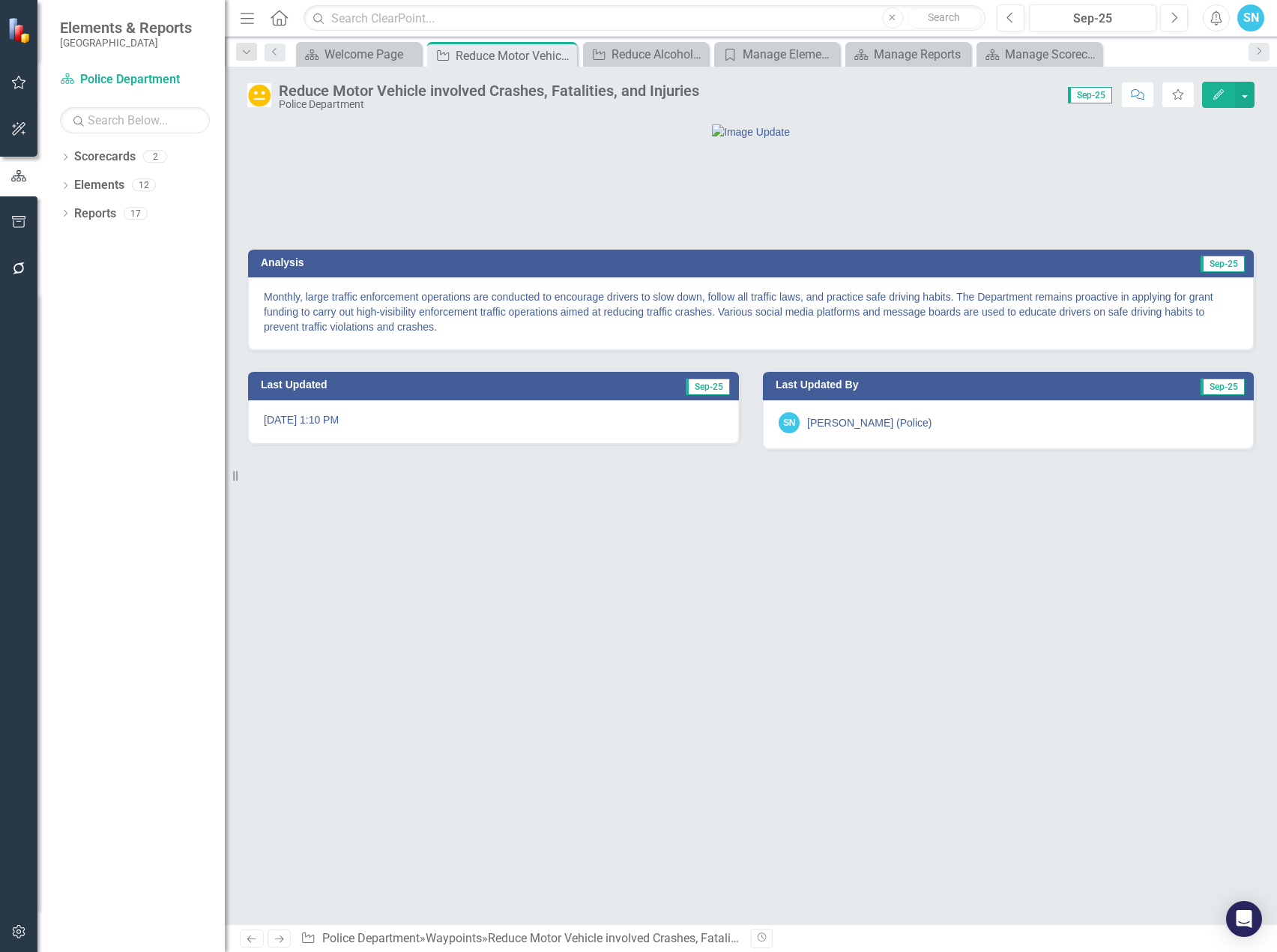
click at [280, 939] on icon at bounding box center [279, 939] width 9 height 8
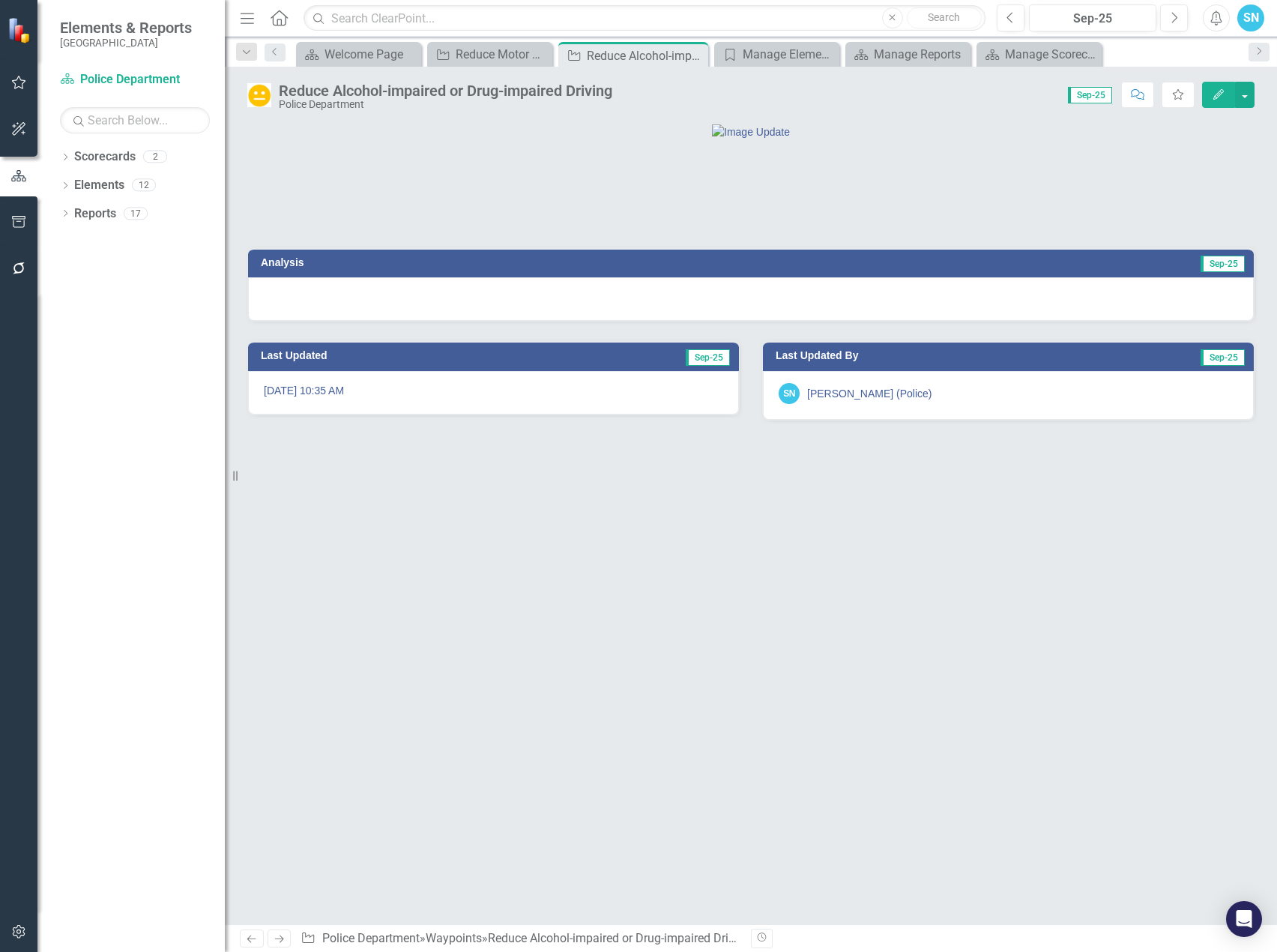
click at [1212, 95] on icon "Edit" at bounding box center [1219, 94] width 14 height 10
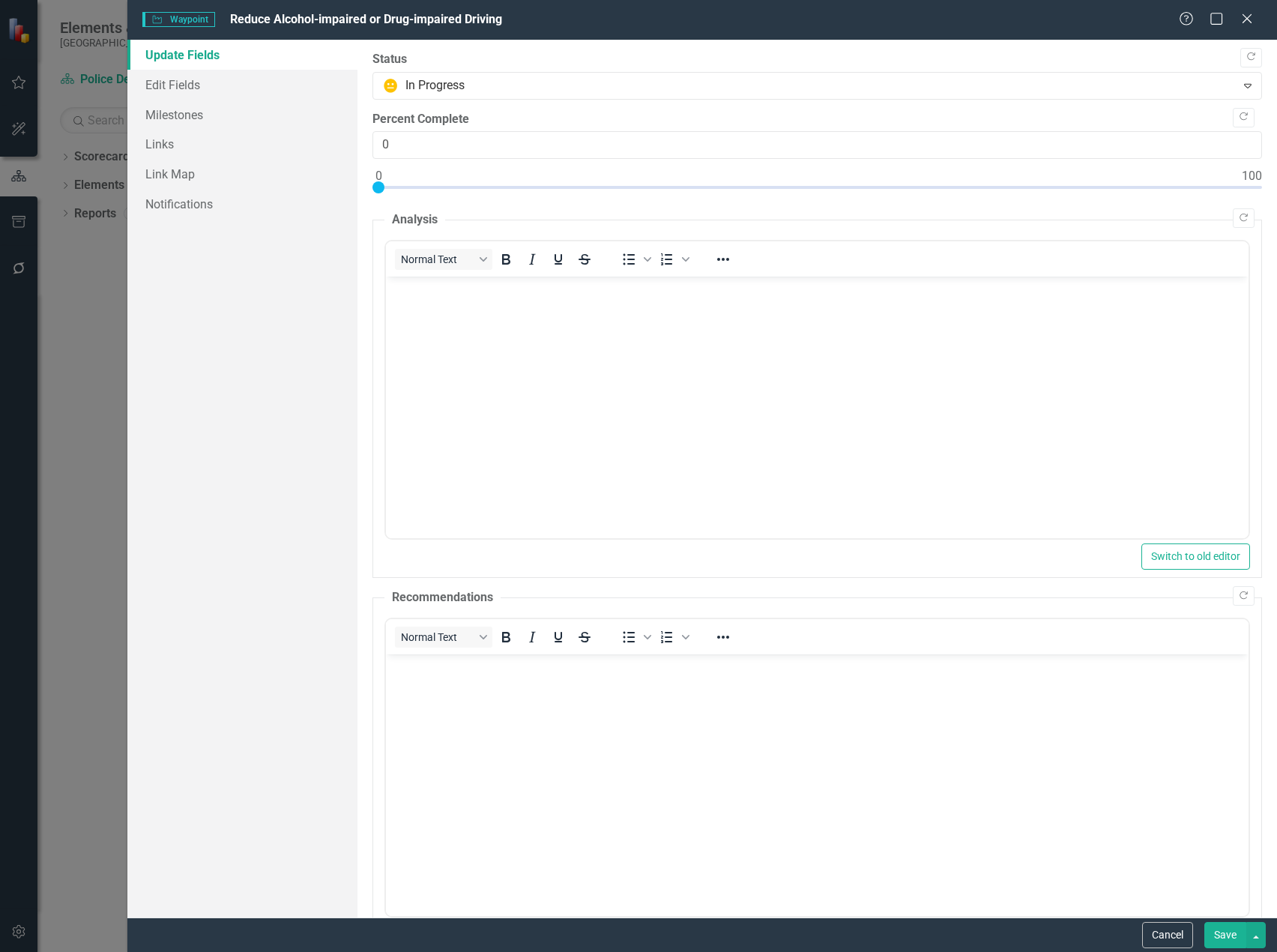
click at [424, 294] on p "Rich Text Area. Press ALT-0 for help." at bounding box center [817, 289] width 855 height 18
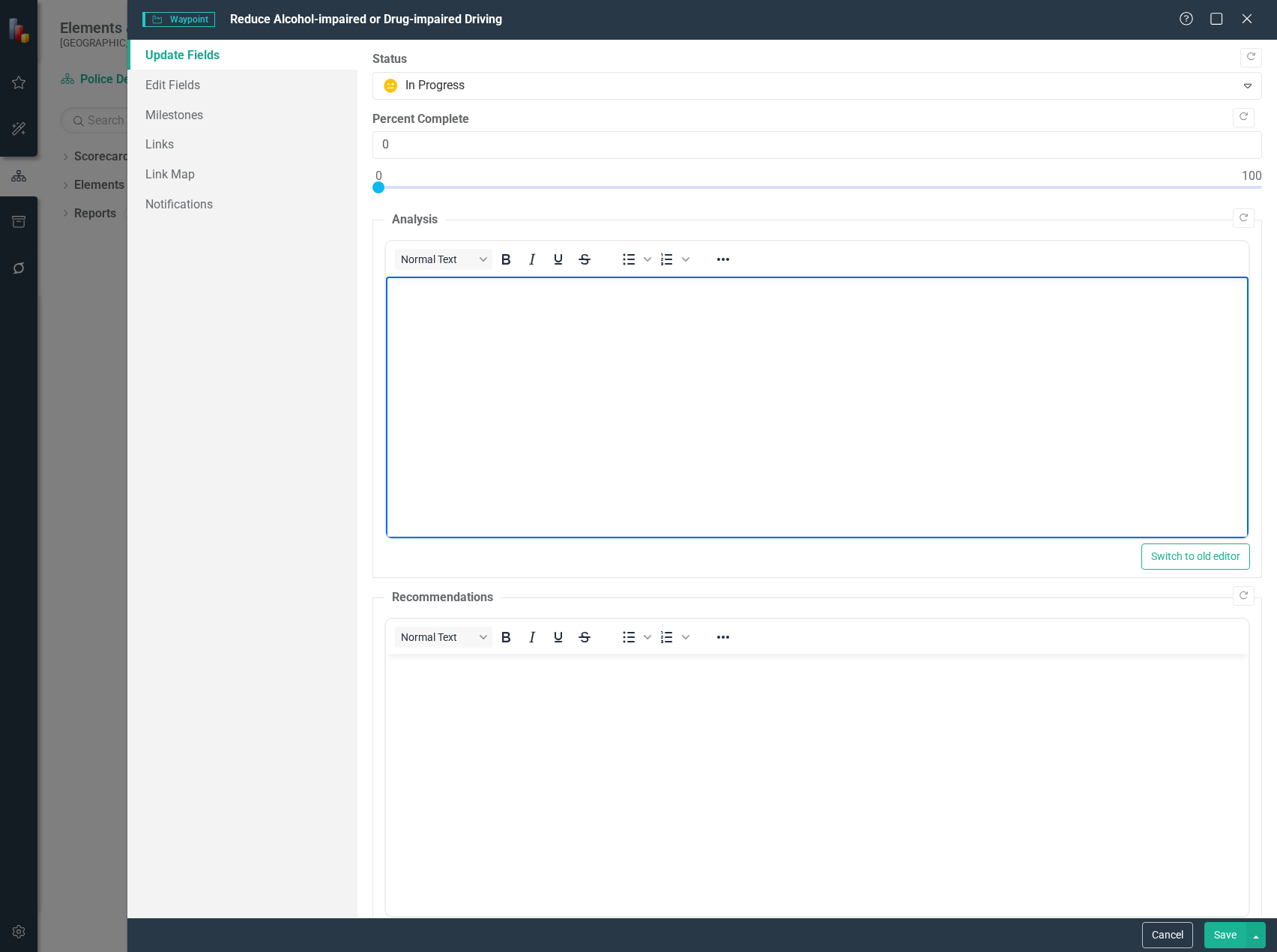
click at [554, 399] on body "Rich Text Area. Press ALT-0 for help." at bounding box center [817, 389] width 863 height 225
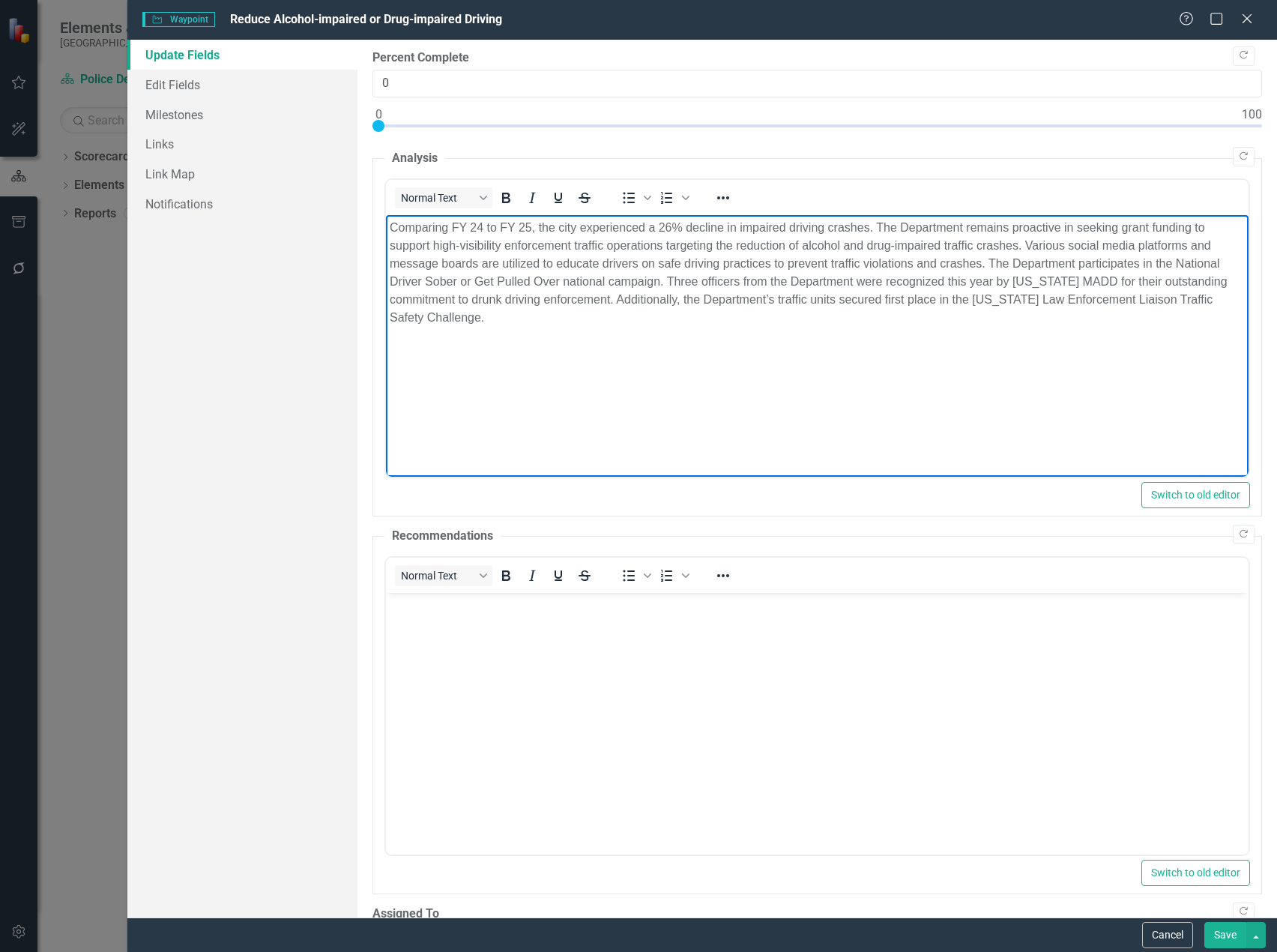
scroll to position [121, 0]
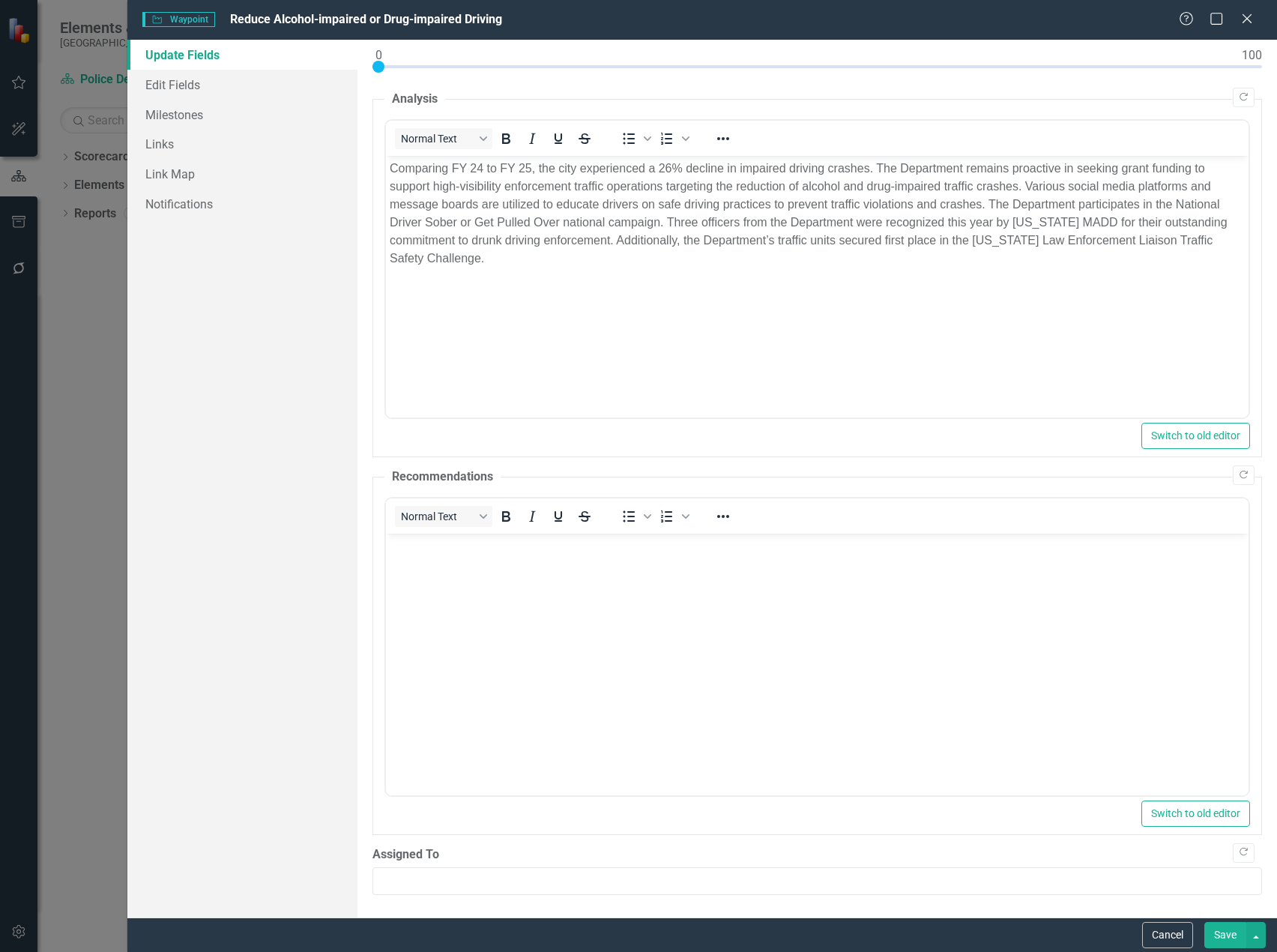
click at [1215, 923] on button "Save" at bounding box center [1225, 935] width 42 height 26
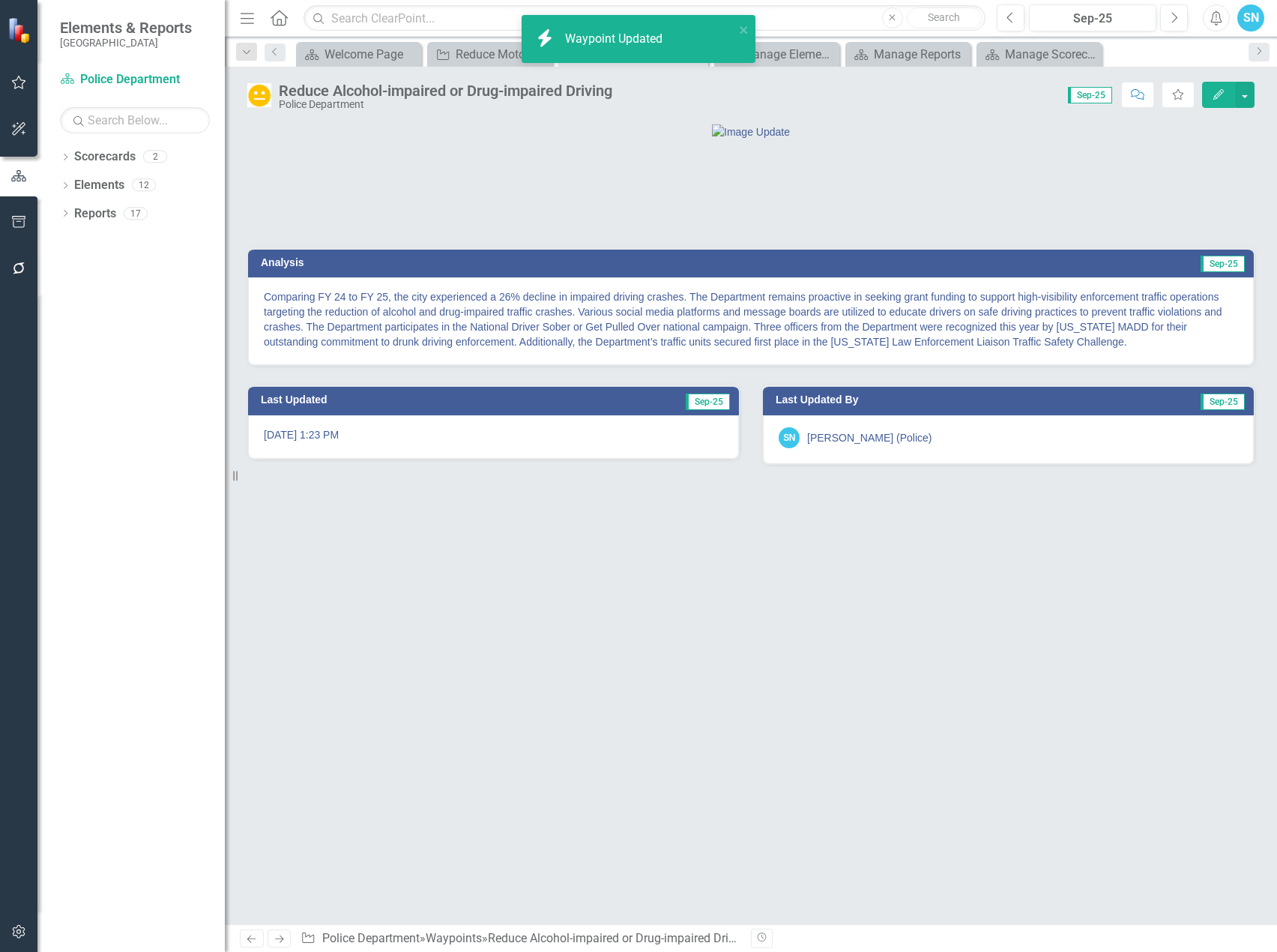
click at [284, 936] on icon "Next" at bounding box center [279, 938] width 13 height 10
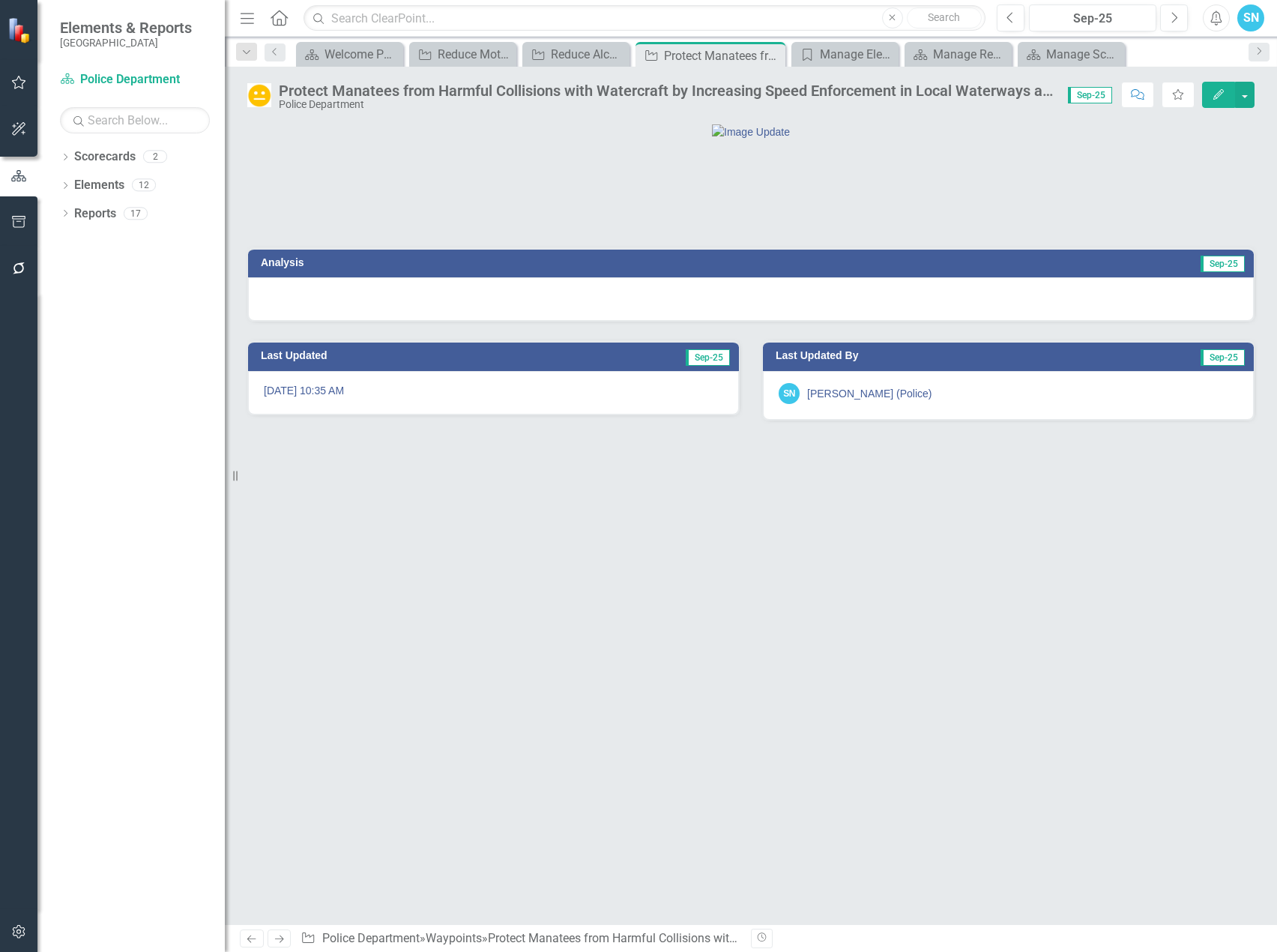
click at [1210, 88] on button "Edit" at bounding box center [1218, 94] width 33 height 26
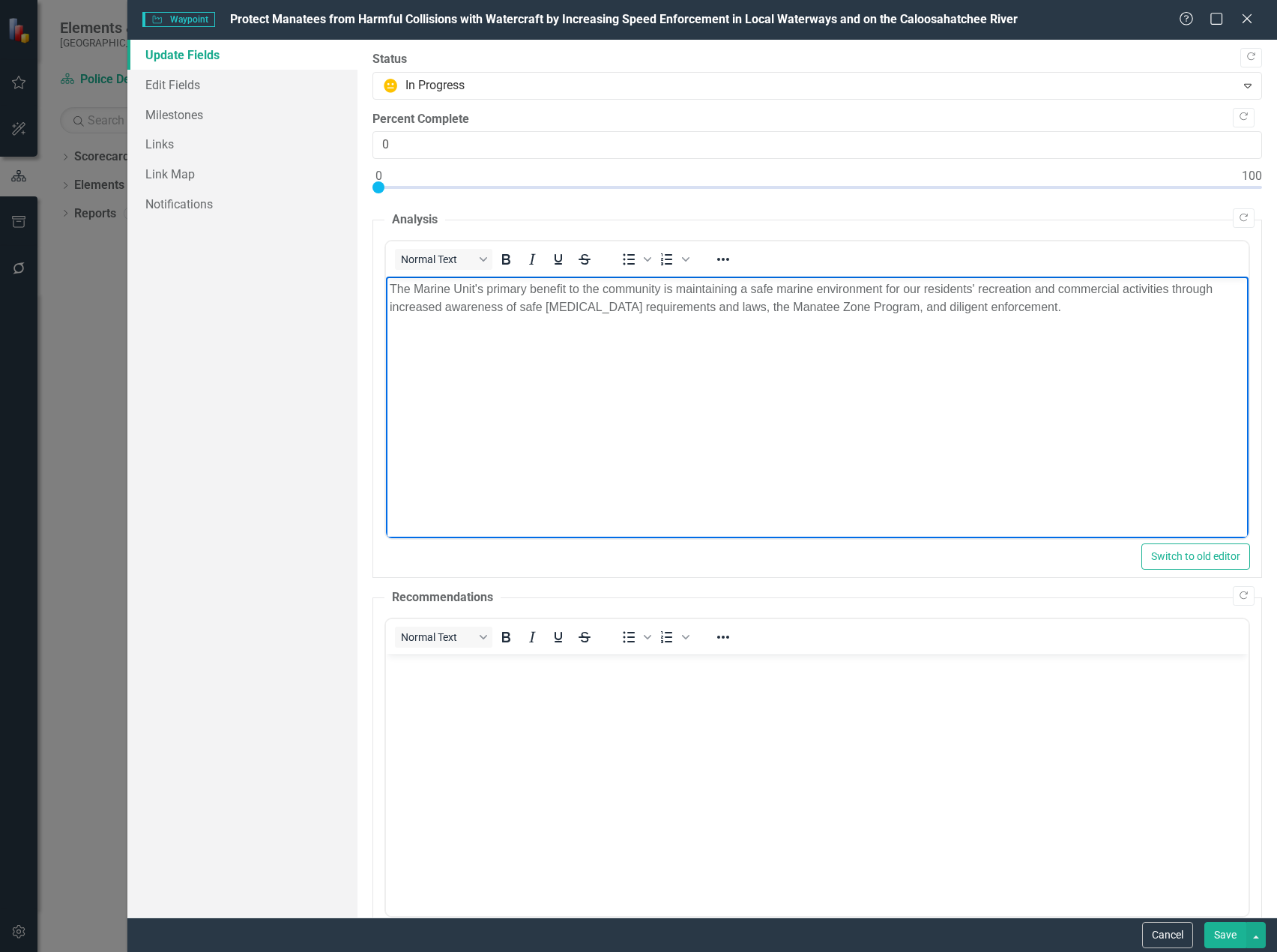
click at [1036, 303] on p "The Marine Unit's primary benefit to the community is maintaining a safe marine…" at bounding box center [817, 298] width 855 height 36
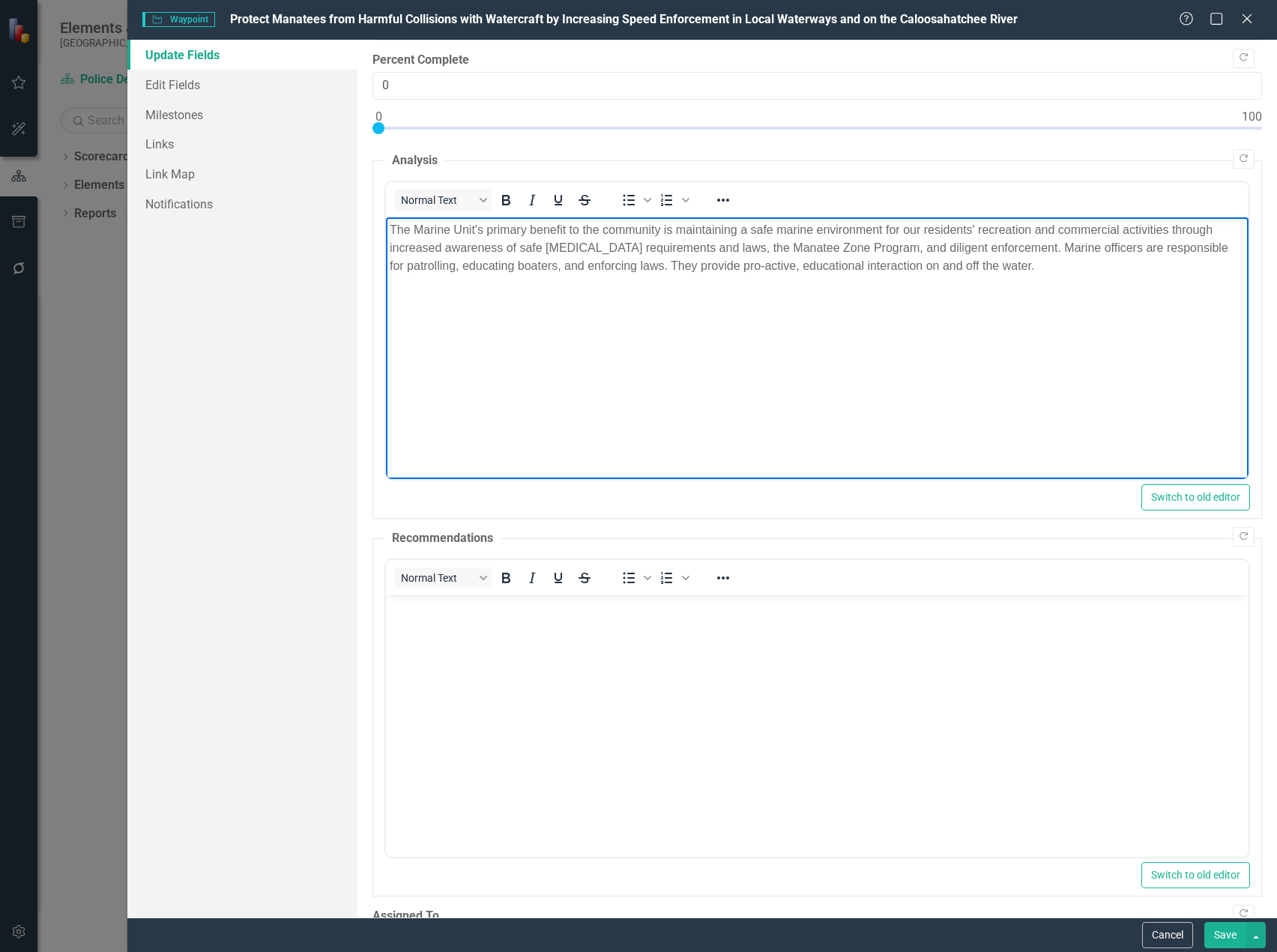
scroll to position [121, 0]
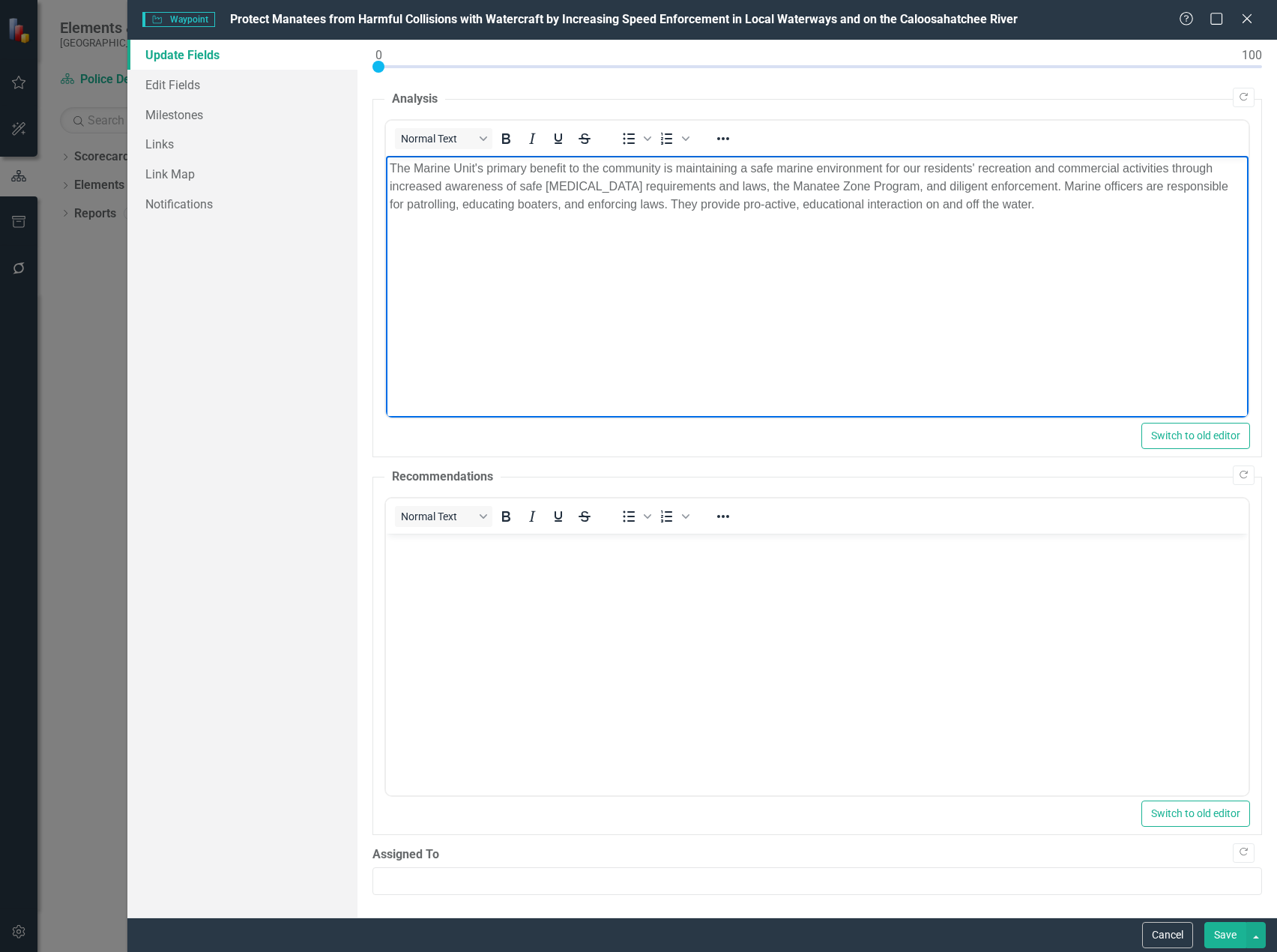
click at [1214, 926] on button "Save" at bounding box center [1225, 935] width 42 height 26
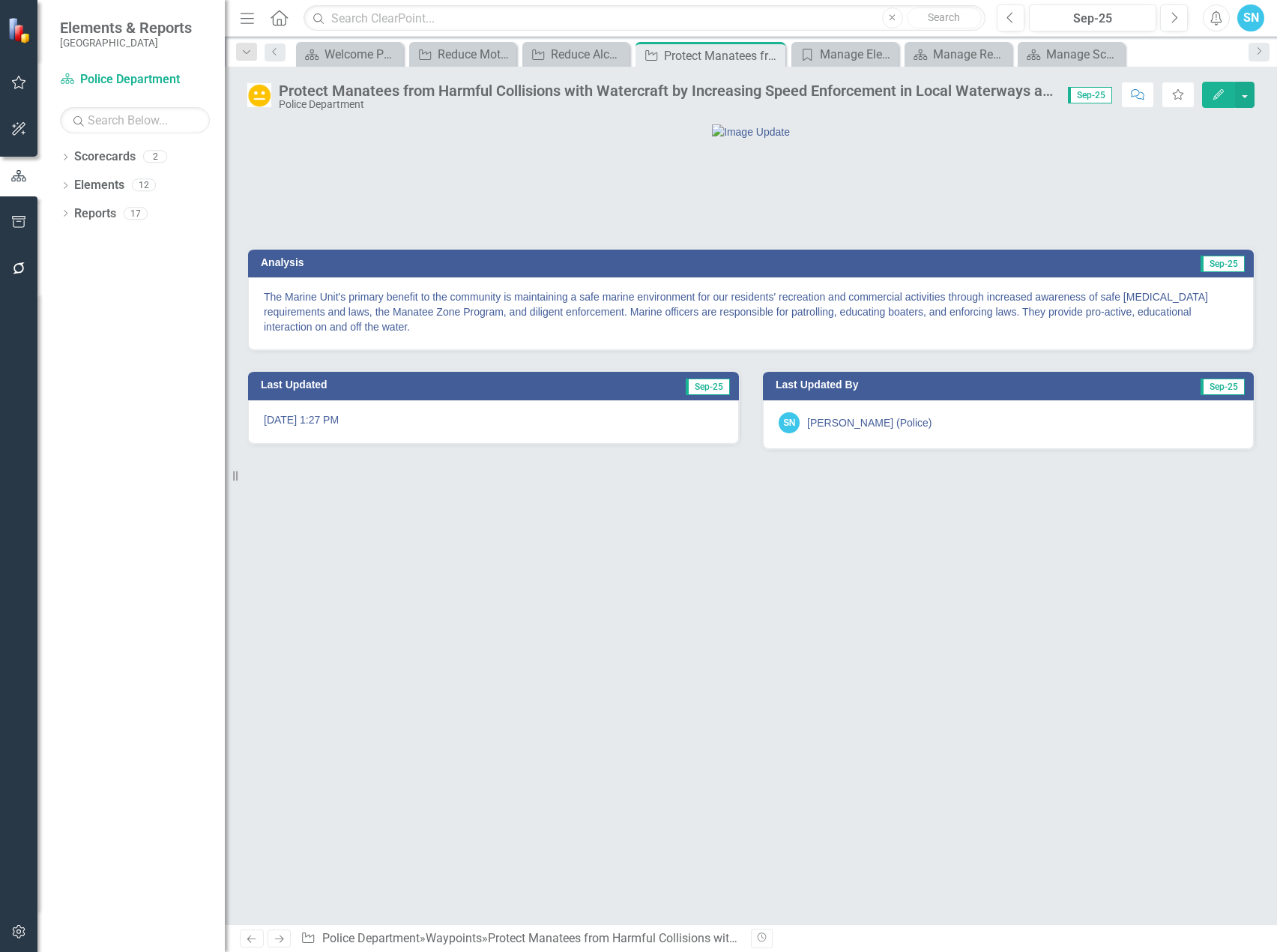
click at [280, 931] on link "Next" at bounding box center [279, 938] width 24 height 18
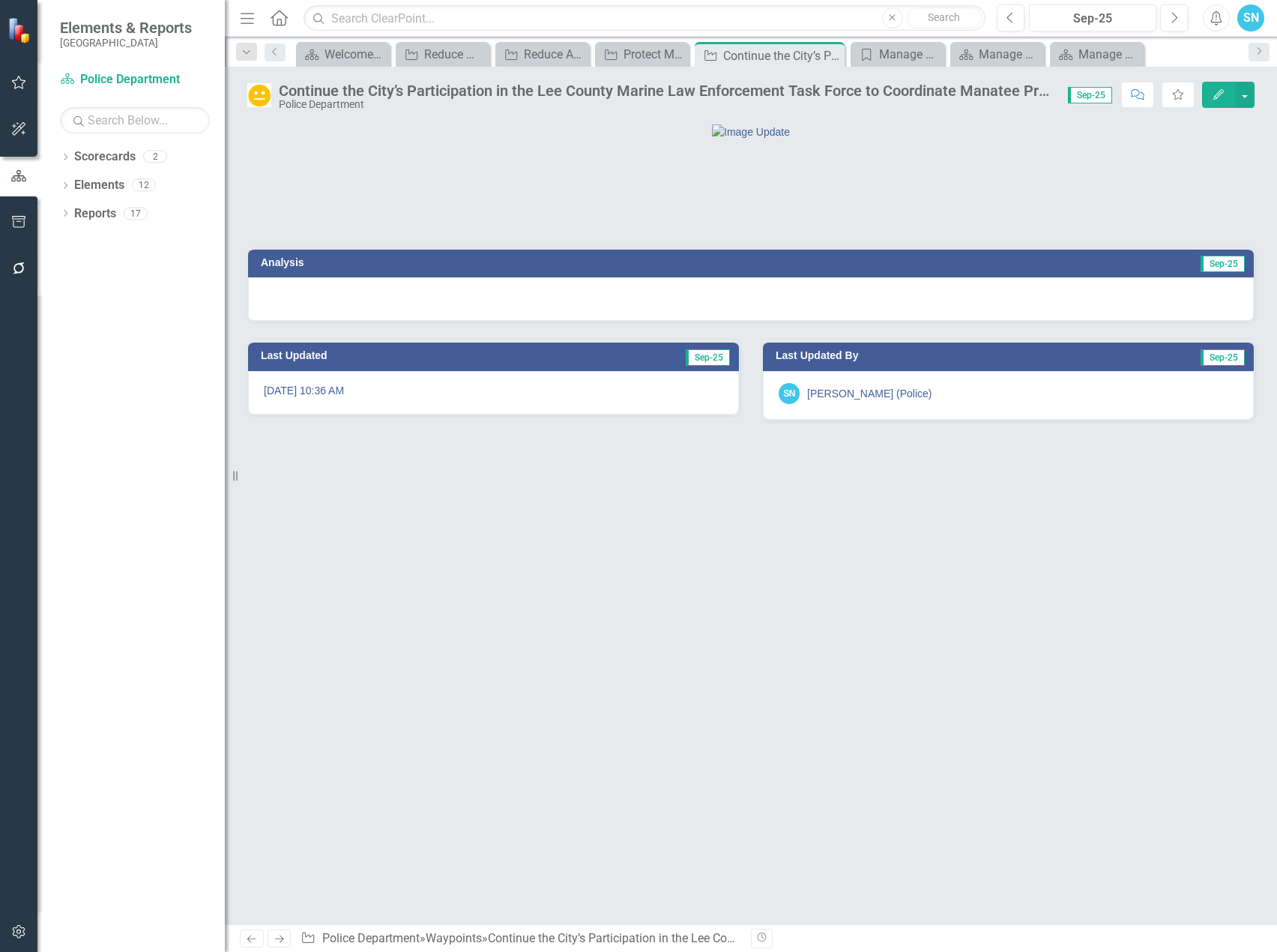
click at [1218, 89] on icon "Edit" at bounding box center [1219, 94] width 14 height 10
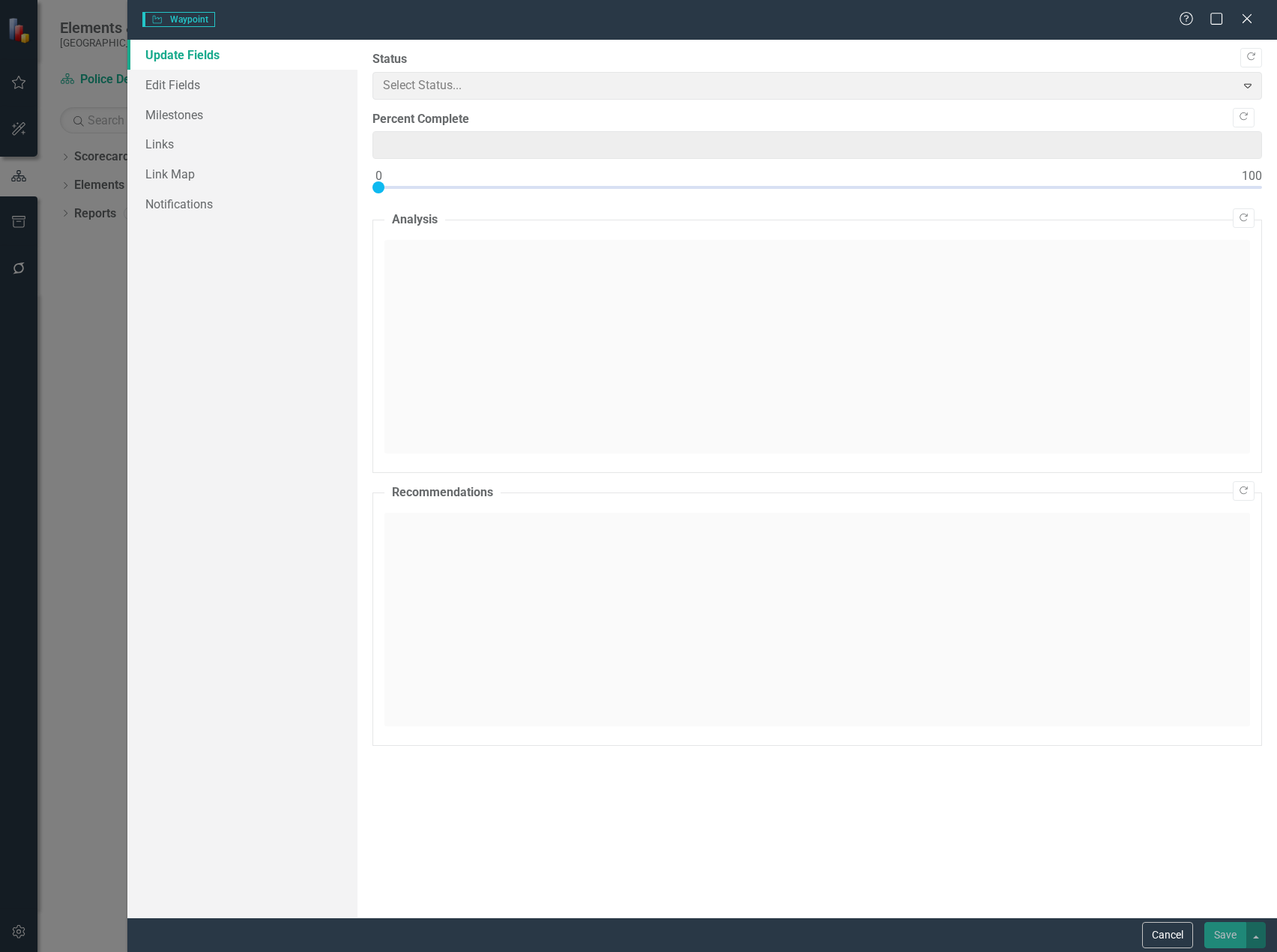
type input "0"
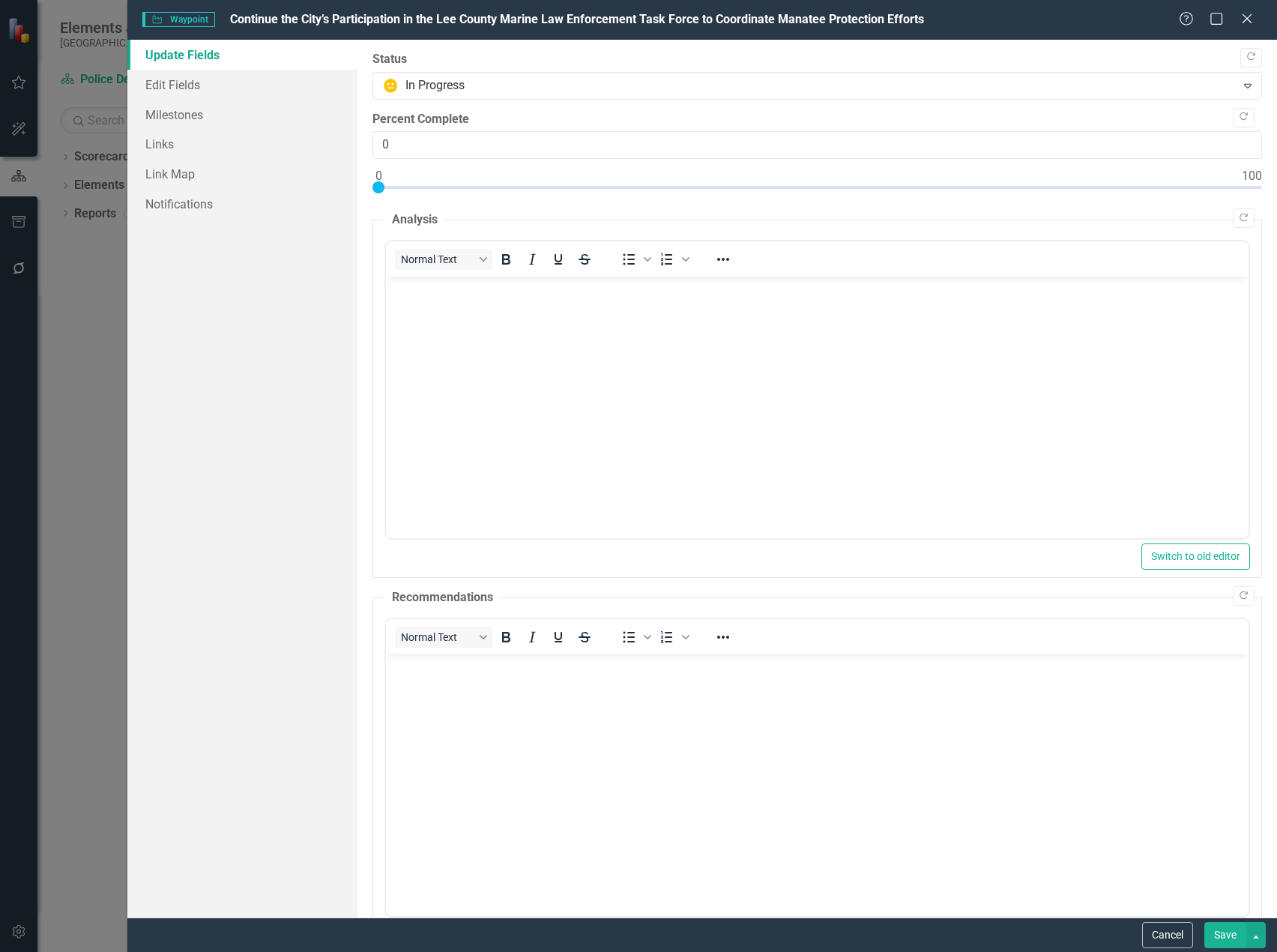
click at [455, 323] on body "Rich Text Area. Press ALT-0 for help." at bounding box center [817, 389] width 863 height 225
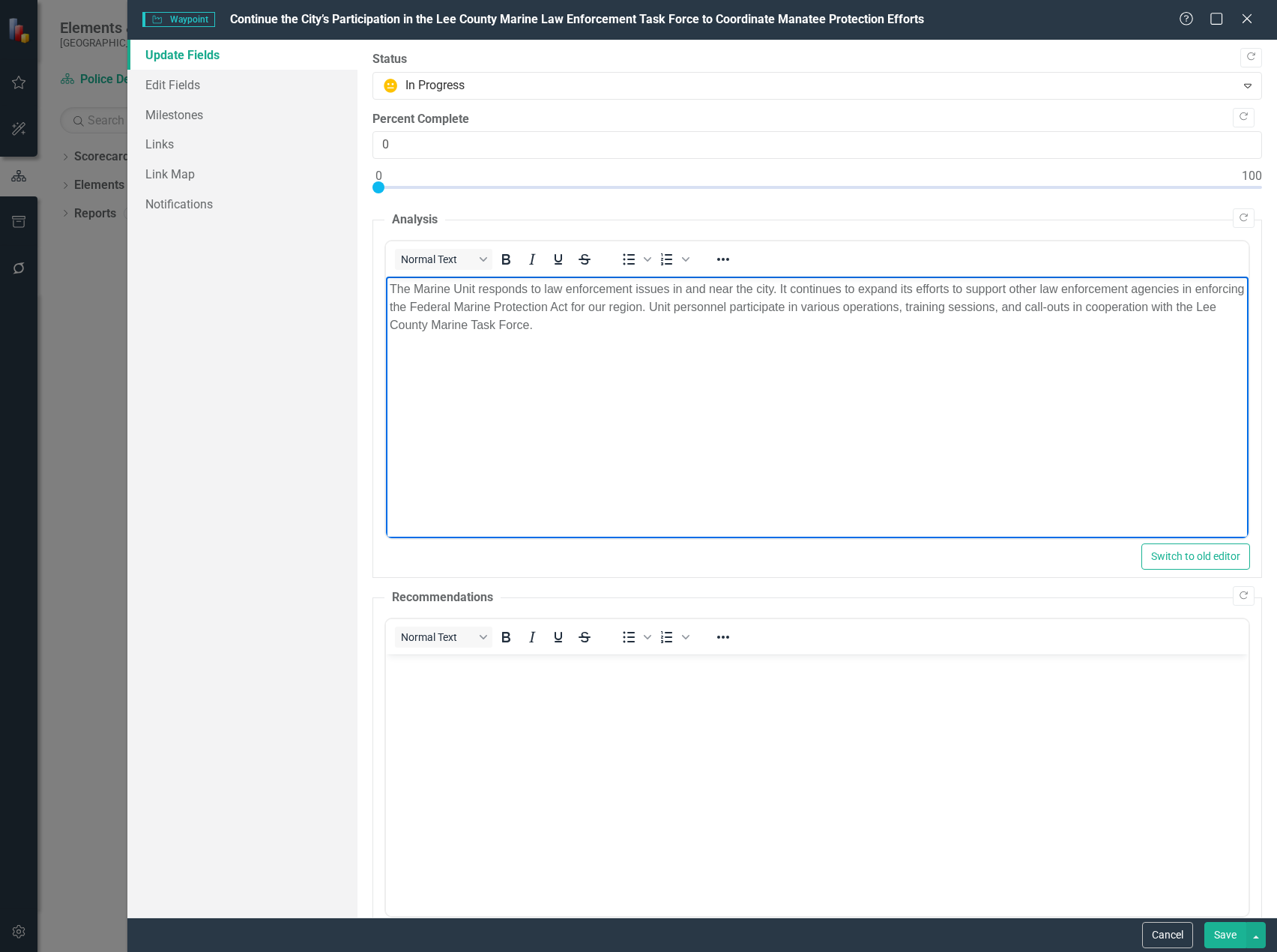
scroll to position [121, 0]
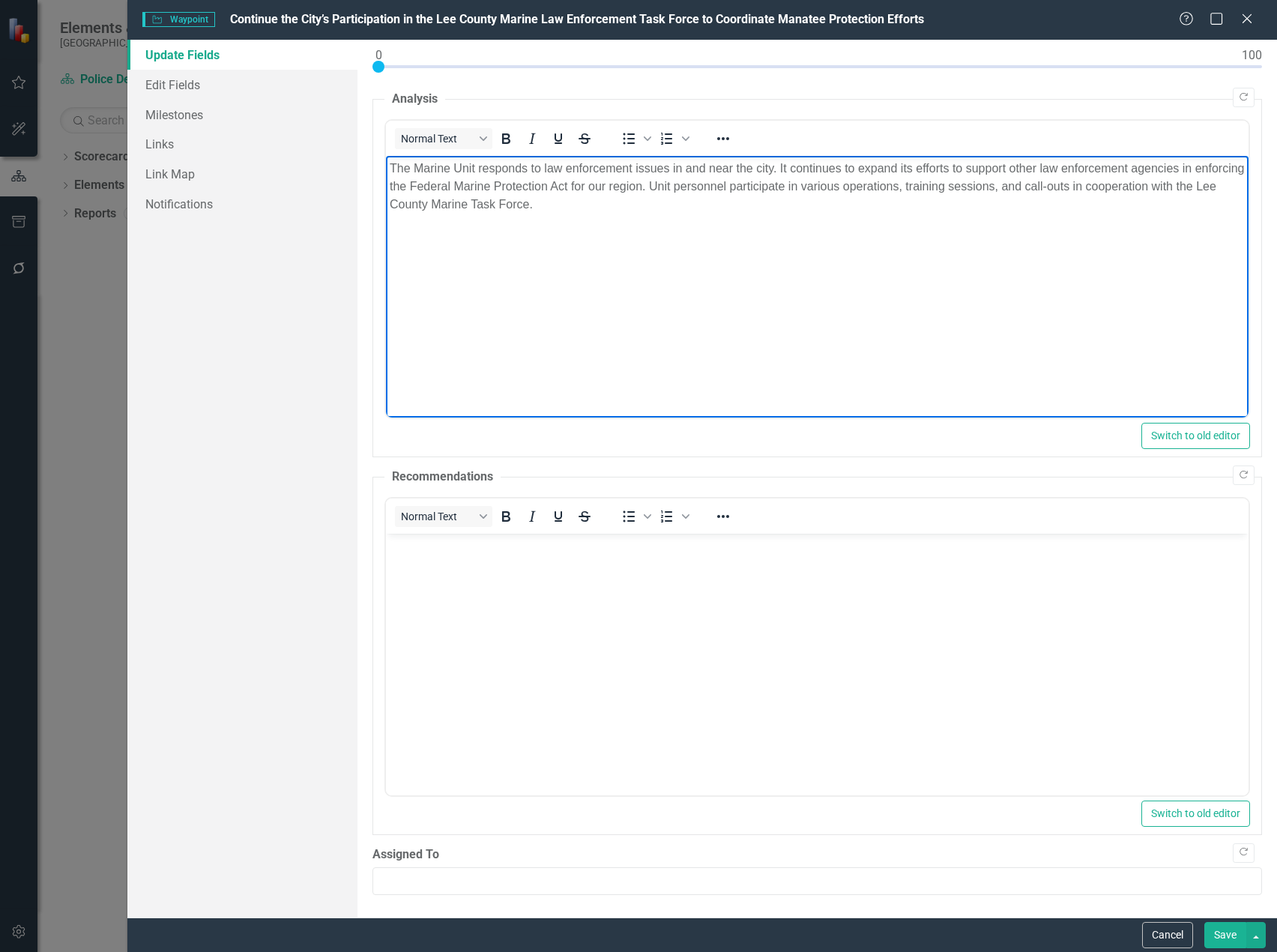
click at [1214, 930] on button "Save" at bounding box center [1225, 935] width 42 height 26
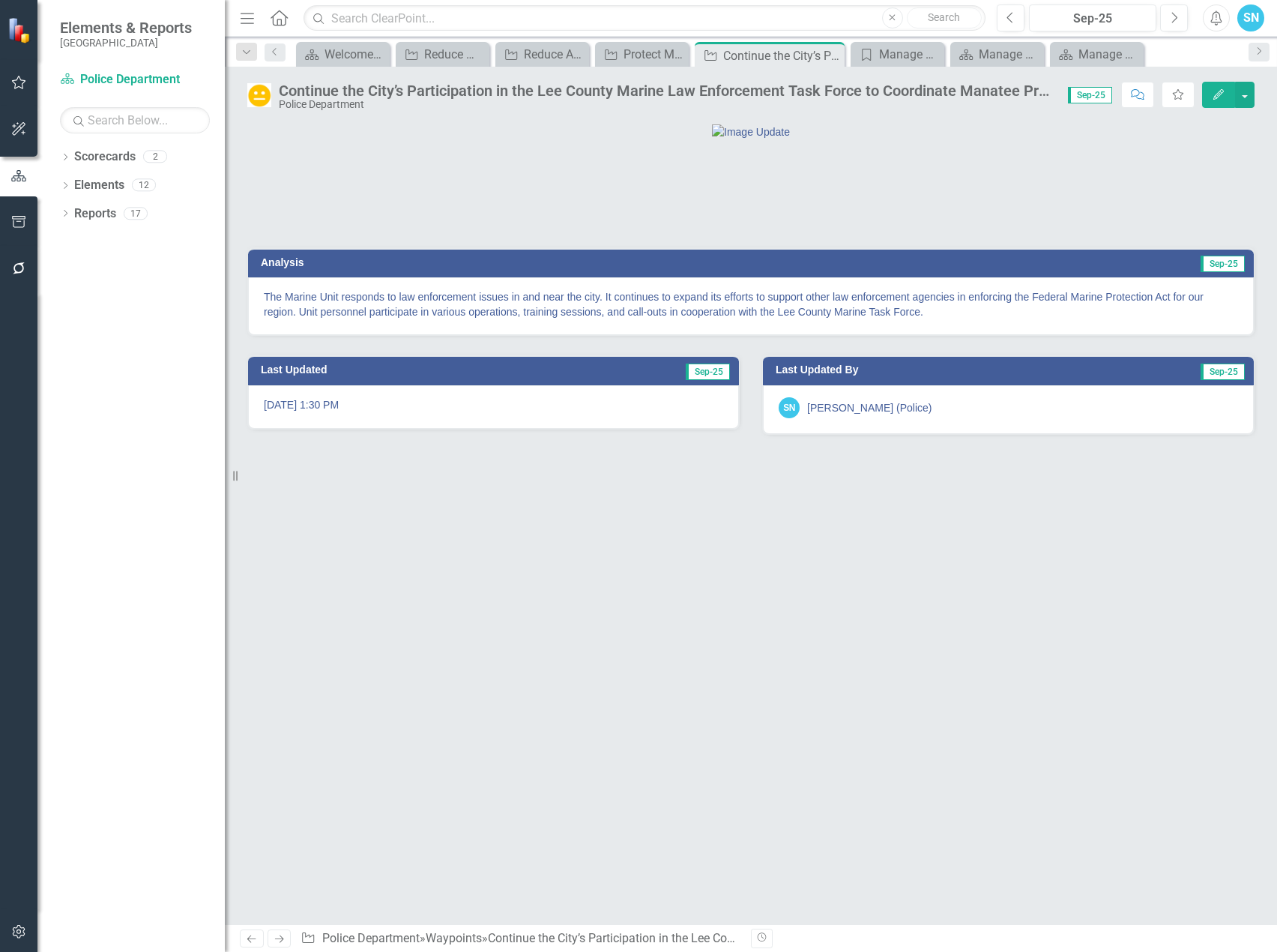
click at [279, 941] on icon "Next" at bounding box center [279, 938] width 13 height 10
